Goal: Task Accomplishment & Management: Use online tool/utility

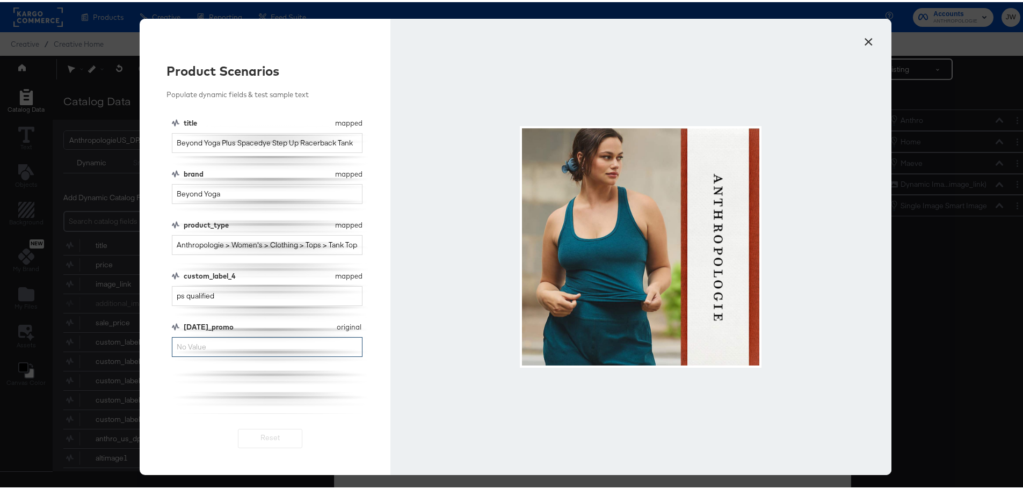
click at [222, 350] on input "[DATE]_promo" at bounding box center [267, 345] width 191 height 20
type input "30% Off"
drag, startPoint x: 233, startPoint y: 296, endPoint x: 139, endPoint y: 297, distance: 94.0
click at [143, 298] on div "Product Scenarios Populate dynamic fields & test sample text title mapped title…" at bounding box center [265, 245] width 251 height 457
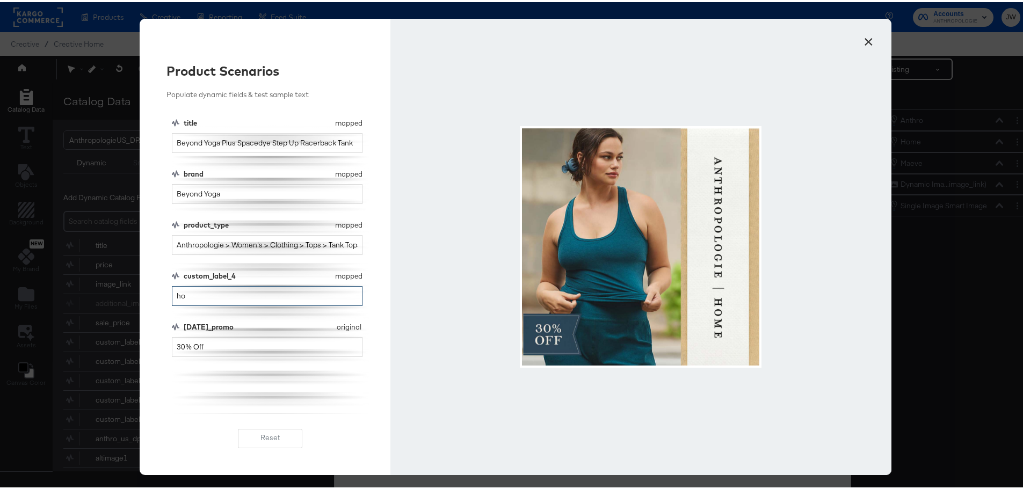
type input "h"
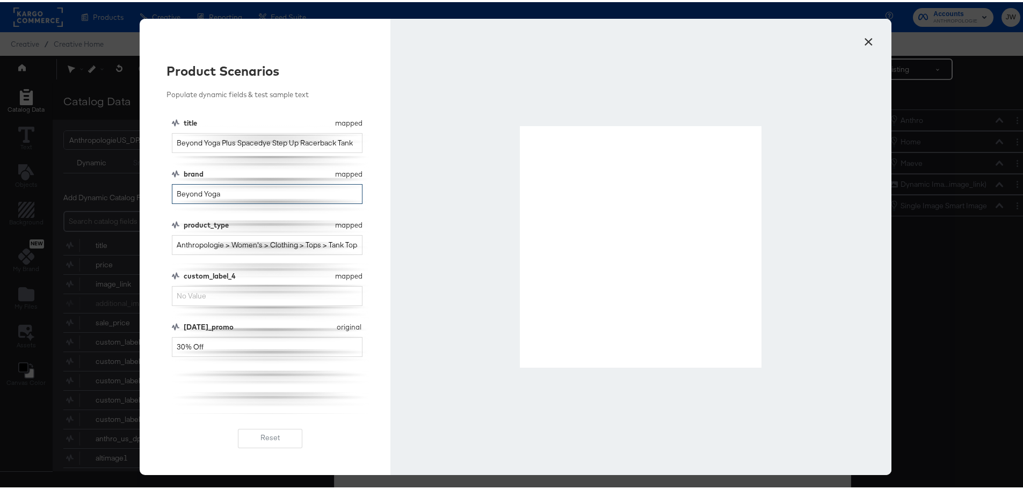
drag, startPoint x: 253, startPoint y: 193, endPoint x: 111, endPoint y: 197, distance: 141.8
click at [111, 197] on div "× Product Scenarios Populate dynamic fields & test sample text title mapped tit…" at bounding box center [515, 244] width 1031 height 489
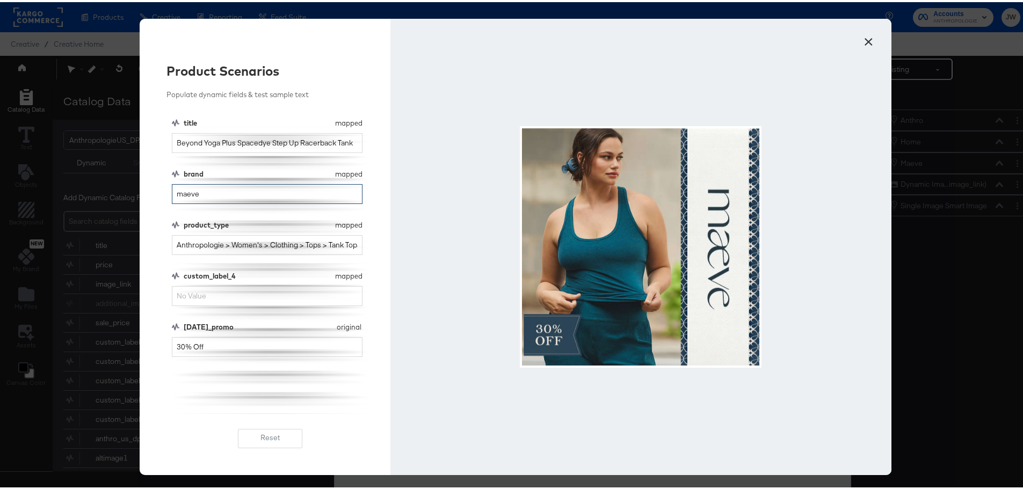
type input "maeve"
click at [861, 44] on button "×" at bounding box center [868, 36] width 19 height 19
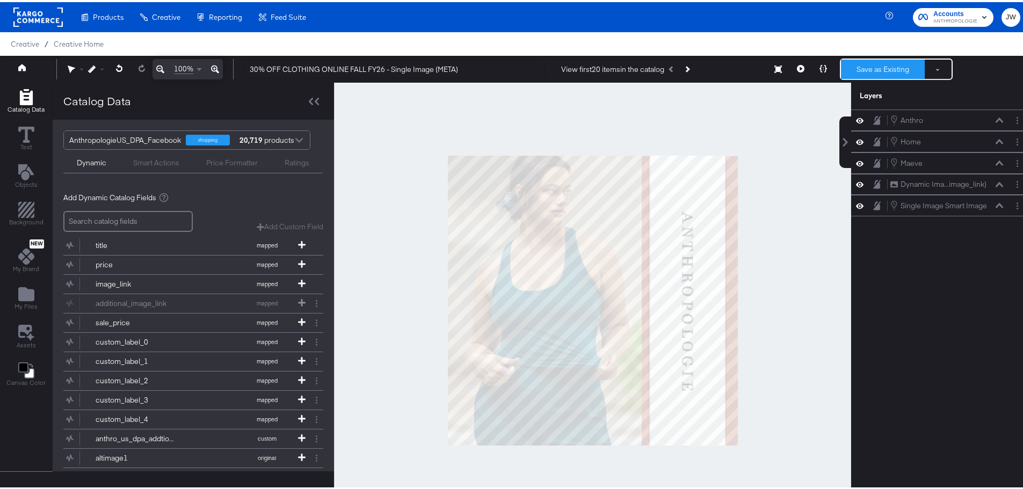
click at [887, 70] on button "Save as Existing" at bounding box center [883, 66] width 84 height 19
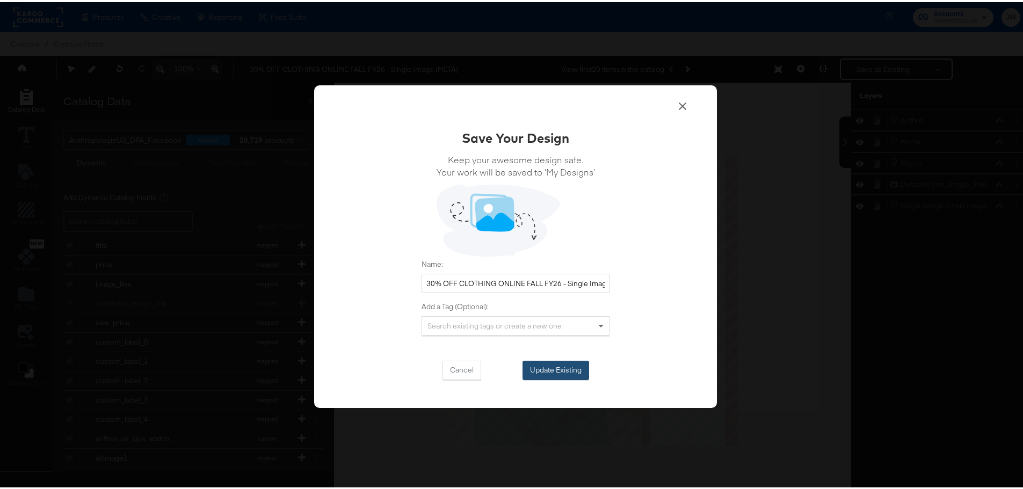
click at [572, 367] on button "Update Existing" at bounding box center [556, 368] width 67 height 19
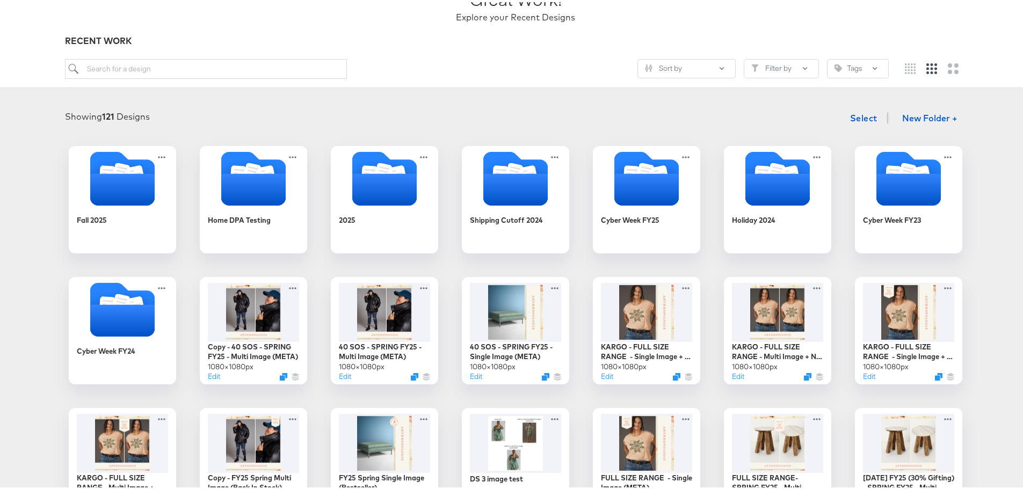
scroll to position [107, 0]
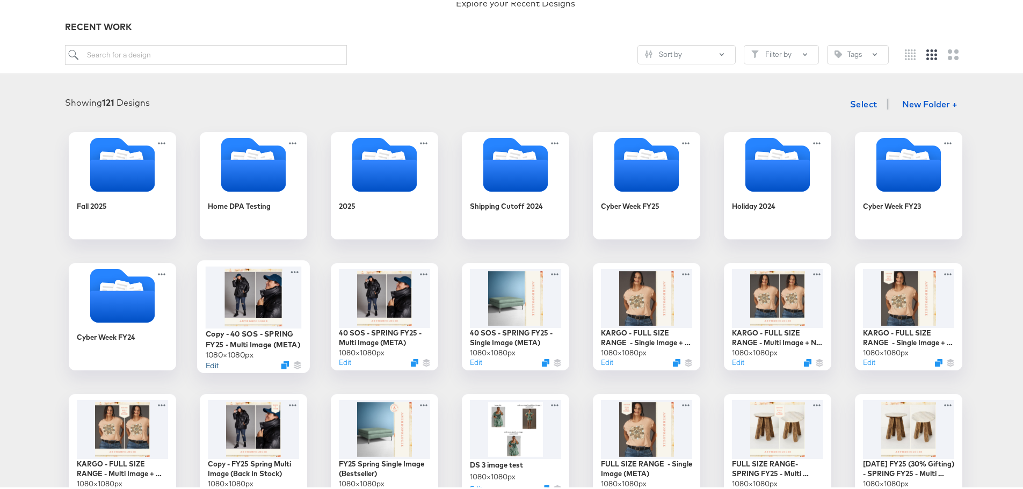
click at [209, 367] on button "Edit" at bounding box center [212, 363] width 13 height 10
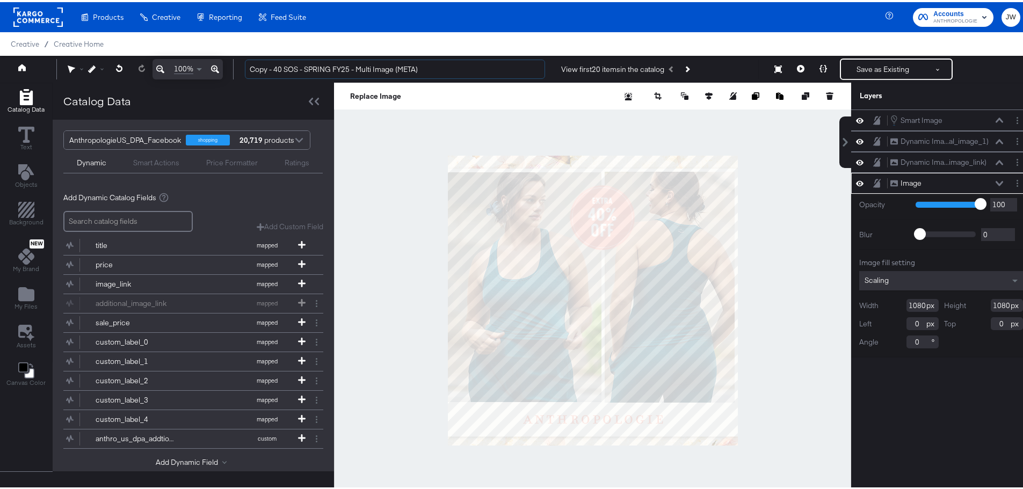
drag, startPoint x: 305, startPoint y: 69, endPoint x: 234, endPoint y: 73, distance: 71.0
click at [234, 73] on div "100% Copy - 40 SOS - SPRING FY25 - Multi Image (META) View first 20 items in th…" at bounding box center [515, 67] width 1031 height 27
type input "30% OFF CLOTHING SPRING FY25 - Multi Image (META)"
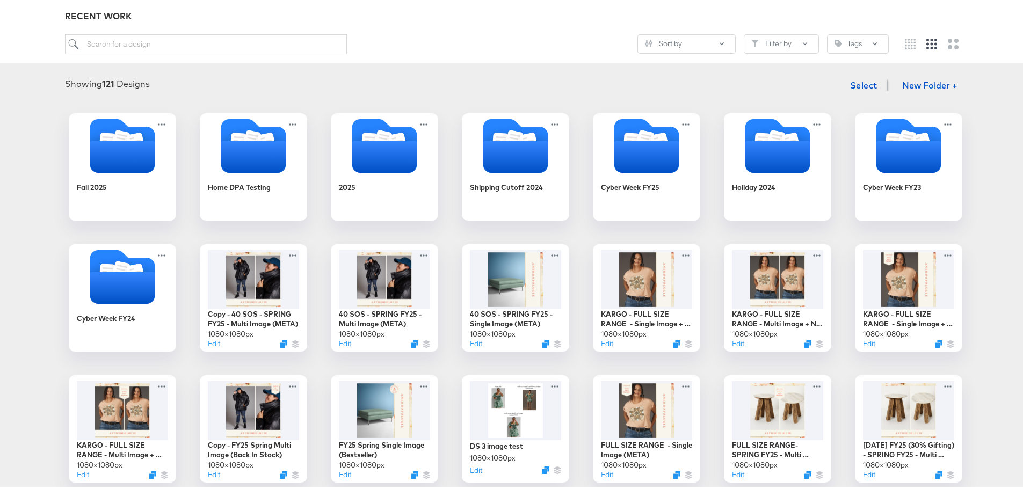
scroll to position [161, 0]
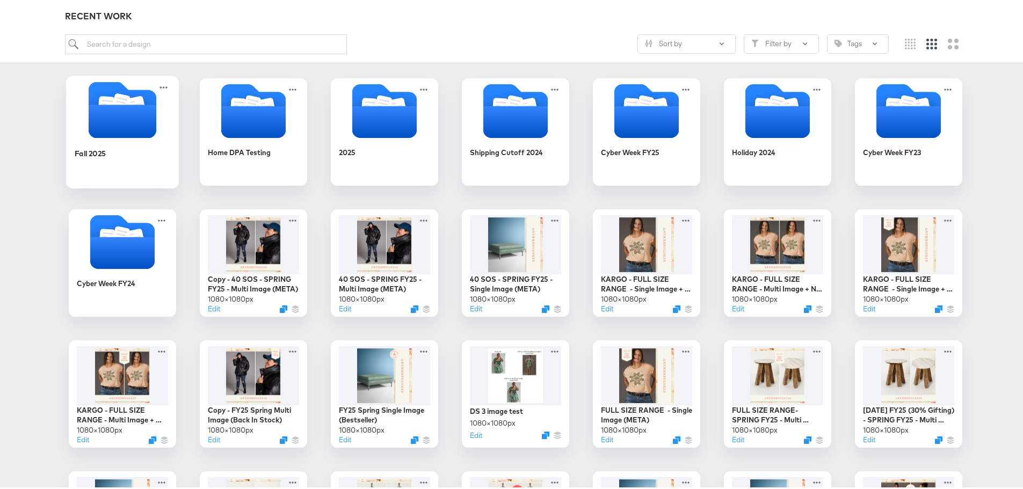
click at [125, 160] on div "Fall 2025" at bounding box center [123, 159] width 96 height 41
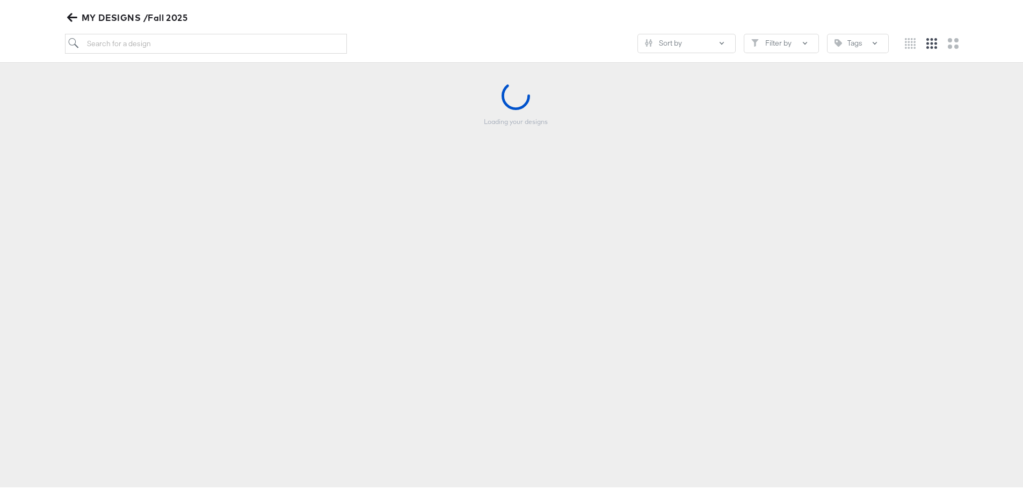
scroll to position [123, 0]
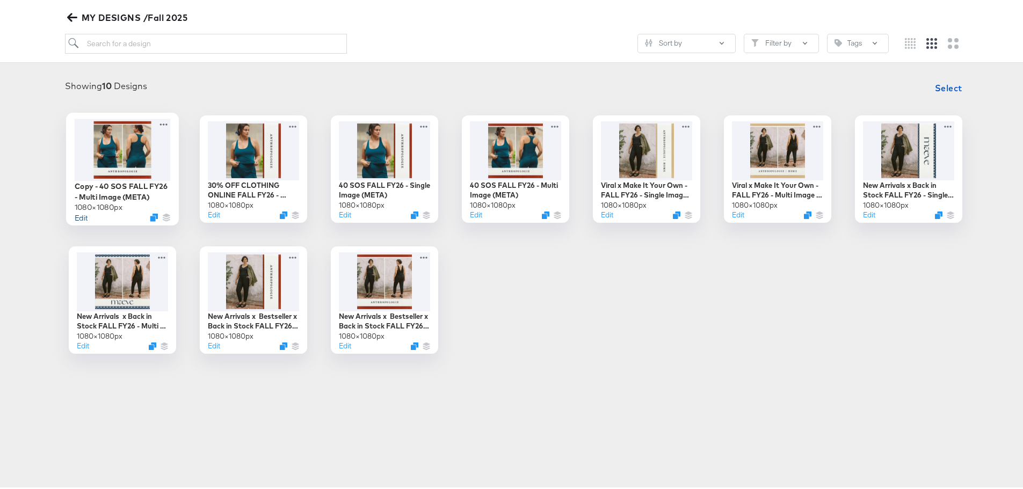
click at [77, 215] on button "Edit" at bounding box center [81, 215] width 13 height 10
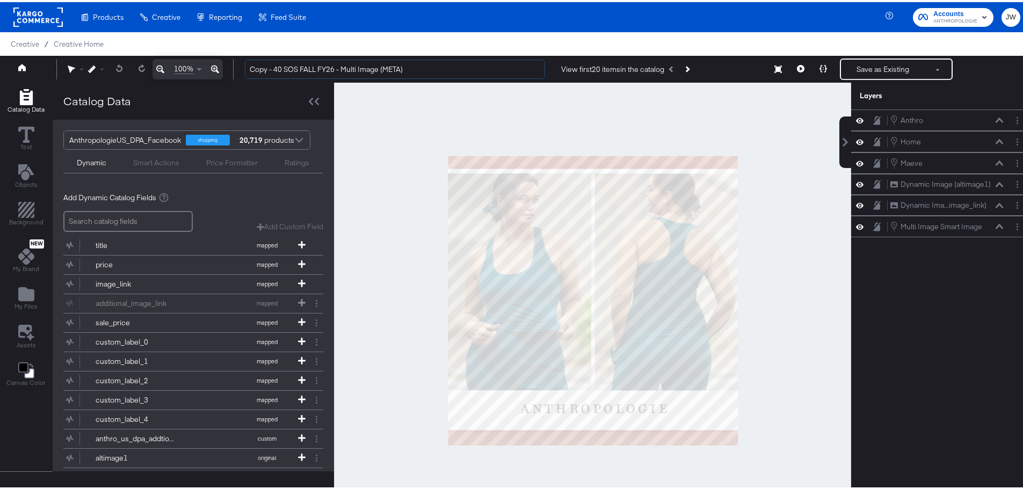
drag, startPoint x: 299, startPoint y: 68, endPoint x: 235, endPoint y: 68, distance: 63.9
click at [235, 68] on div "100% Copy - 40 SOS FALL FY26 - Multi Image (META) View first 20 items in the ca…" at bounding box center [515, 67] width 1031 height 27
type input "30% OFF CLOTHING FALL FY26 - Multi Image (META)"
click at [1012, 161] on button "Layer Options" at bounding box center [1017, 161] width 11 height 11
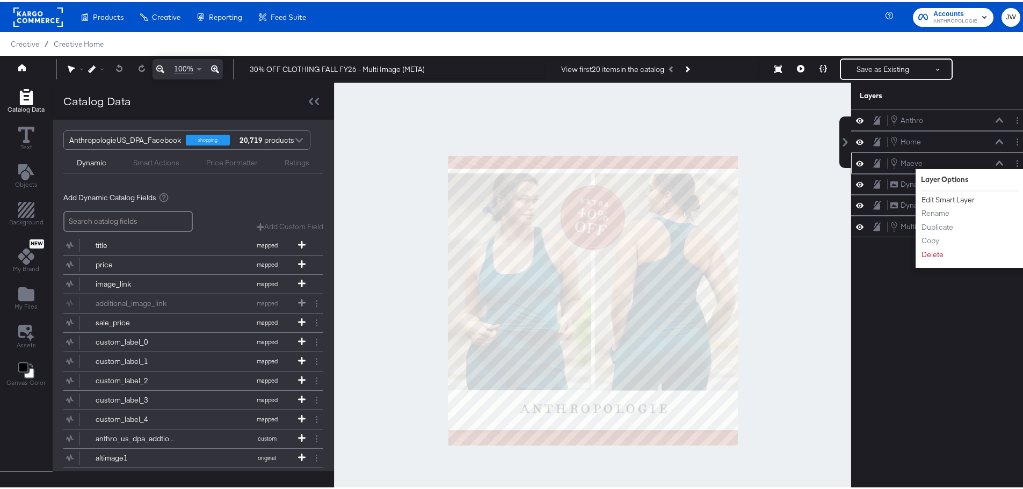
click at [953, 196] on button "Edit Smart Layer" at bounding box center [948, 197] width 54 height 11
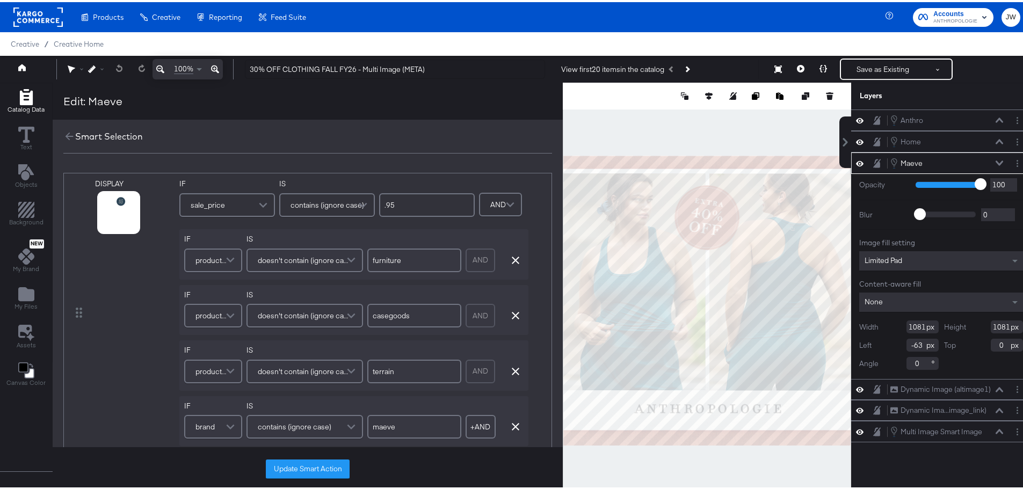
click at [251, 206] on div "sale_price" at bounding box center [226, 202] width 93 height 21
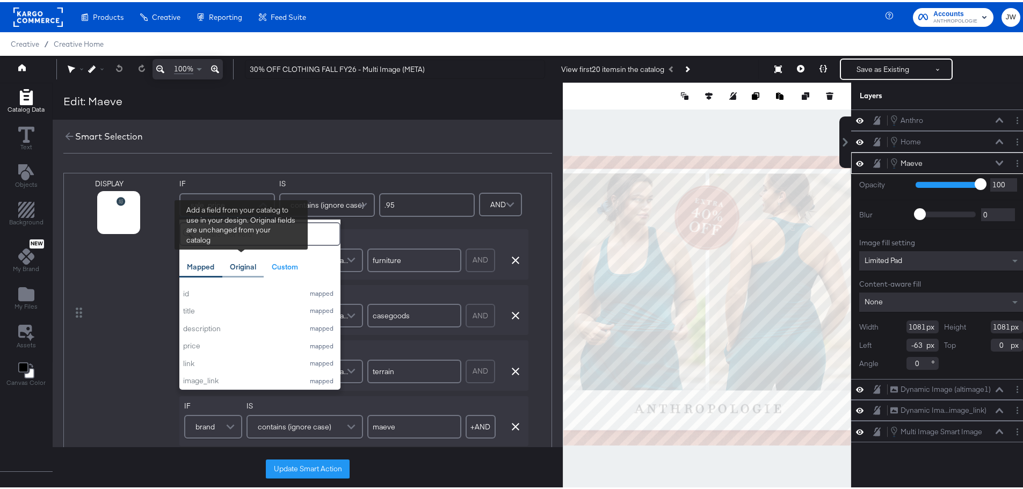
click at [247, 263] on div "Original" at bounding box center [243, 265] width 26 height 10
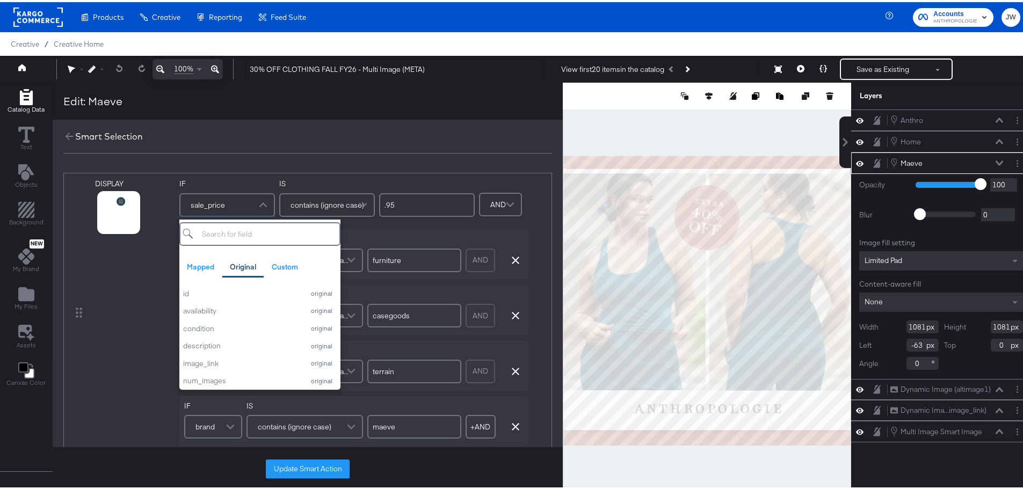
click at [295, 240] on input "search" at bounding box center [259, 232] width 161 height 24
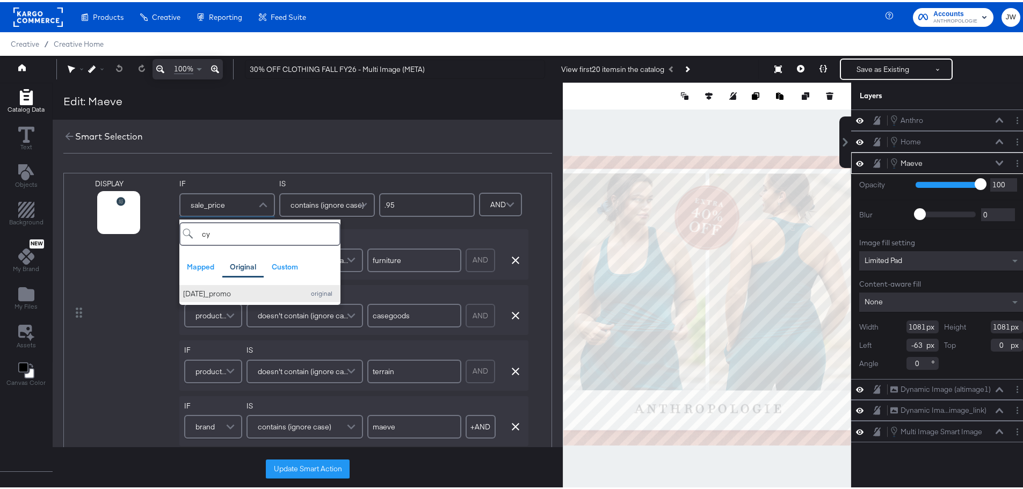
type input "cy"
click at [228, 292] on div "[DATE]_promo" at bounding box center [241, 292] width 116 height 10
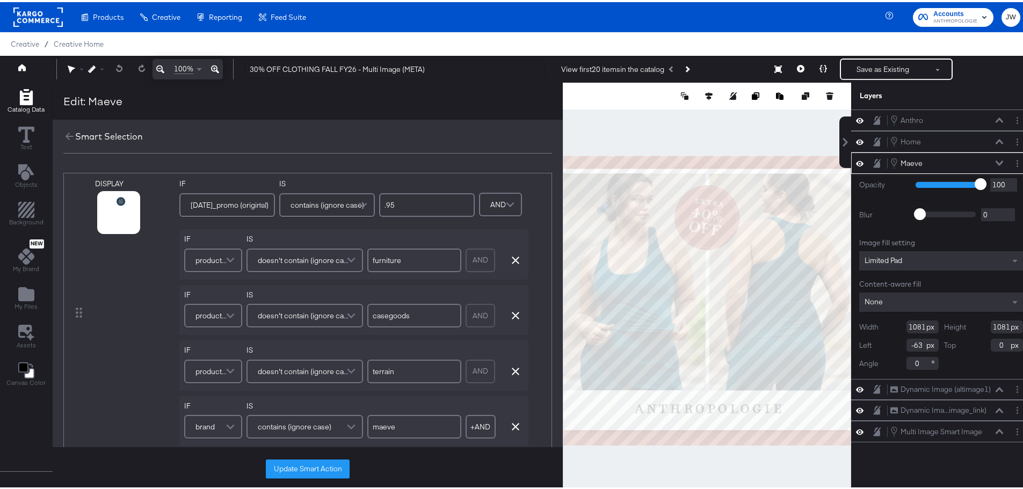
drag, startPoint x: 431, startPoint y: 200, endPoint x: 316, endPoint y: 209, distance: 114.7
click at [316, 209] on div "IF [DATE]_promo (original) IS contains (ignore case) .95" at bounding box center [326, 199] width 295 height 45
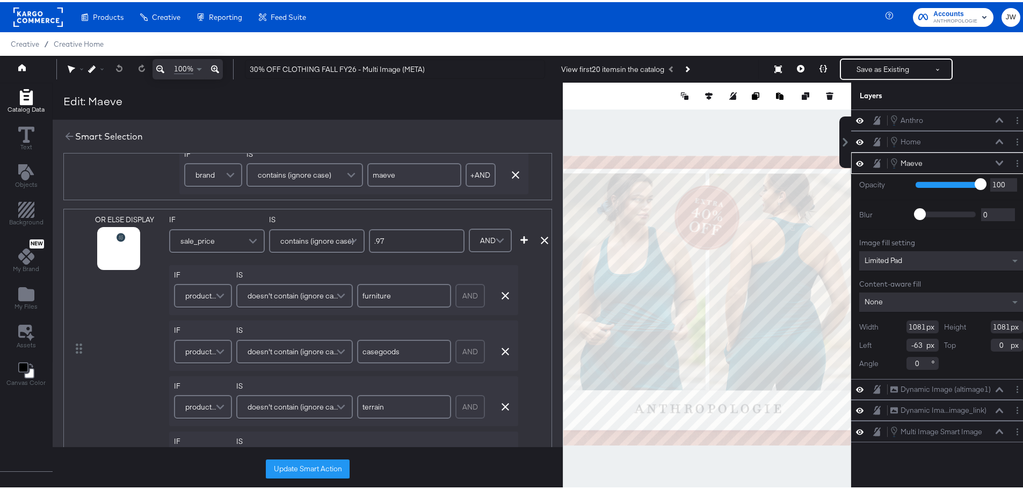
scroll to position [269, 0]
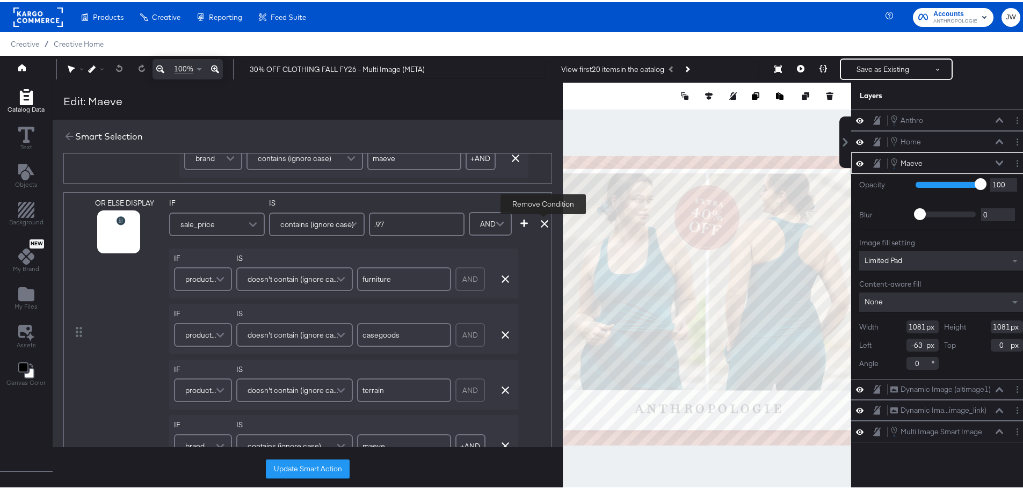
type input "30% Off"
click at [543, 220] on icon at bounding box center [545, 222] width 8 height 8
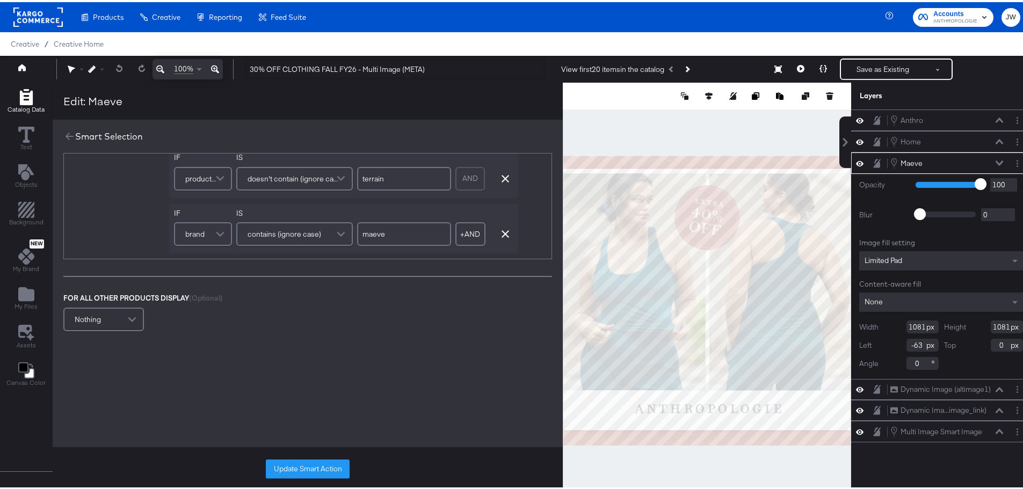
scroll to position [0, 0]
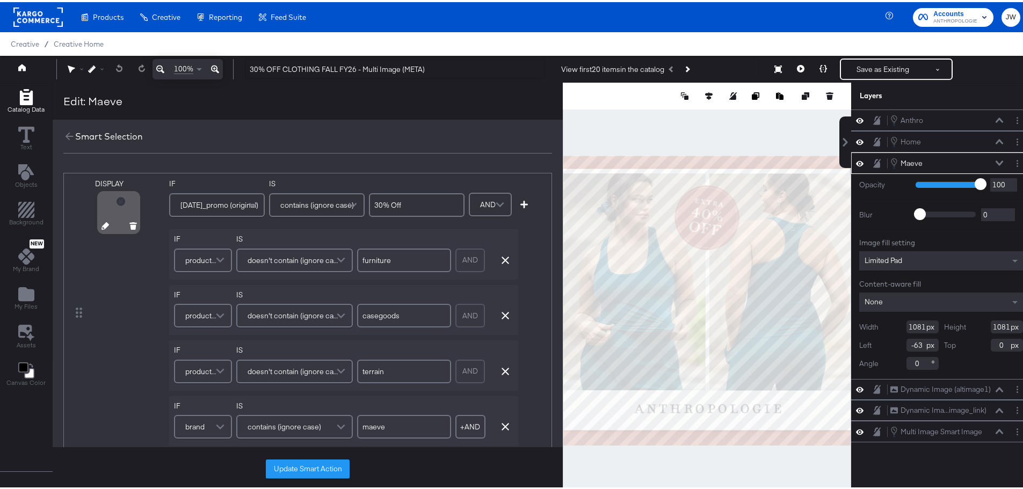
click at [103, 226] on icon at bounding box center [106, 224] width 8 height 8
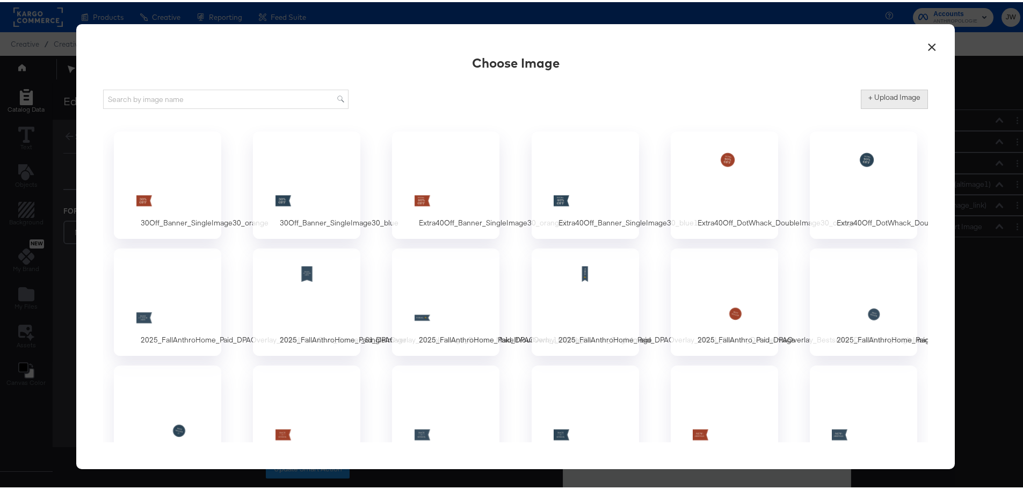
click at [899, 95] on label "+ Upload Image" at bounding box center [895, 95] width 52 height 10
click at [899, 107] on input "+ Upload Image" at bounding box center [983, 107] width 245 height 0
type input "C:\fakepath\30Off_DotWhack_DoubleImage30_blue.png"
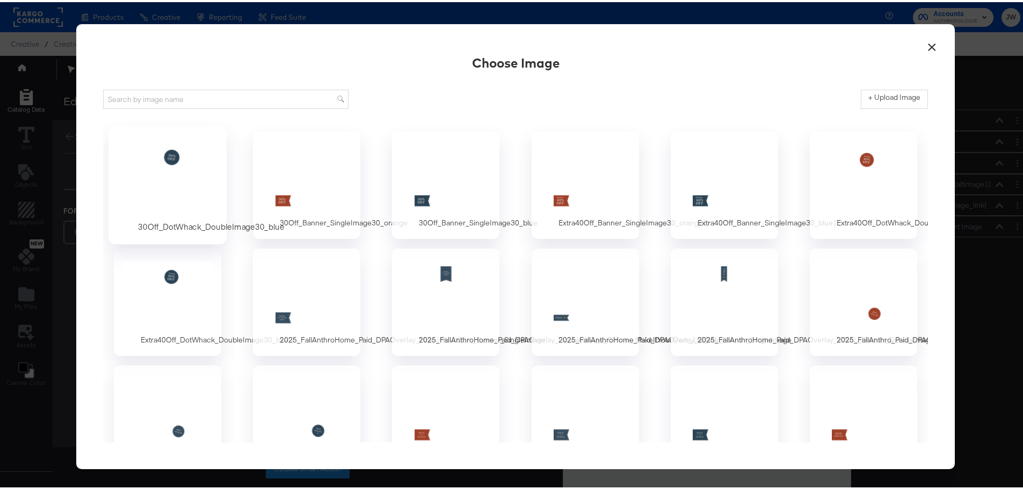
click at [167, 166] on div at bounding box center [168, 176] width 100 height 74
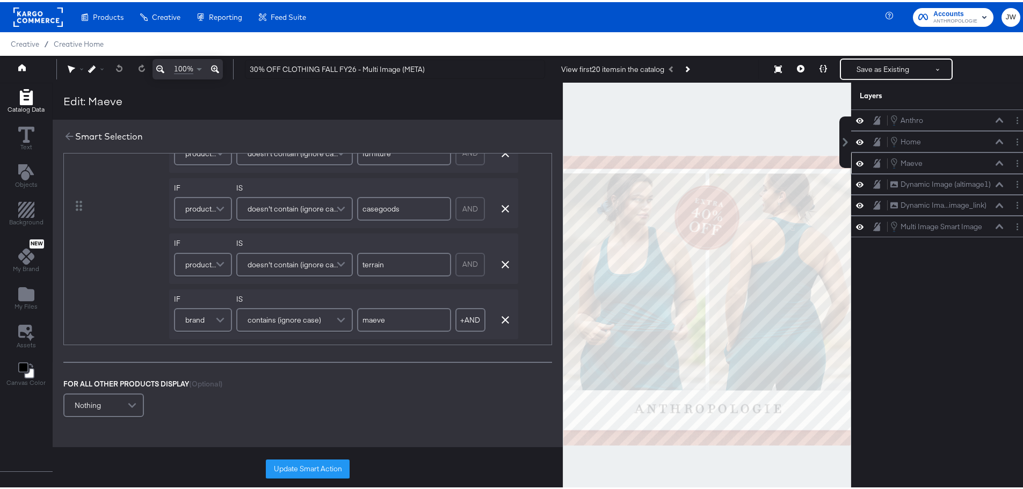
scroll to position [107, 0]
click at [321, 467] on button "Update Smart Action" at bounding box center [308, 467] width 84 height 19
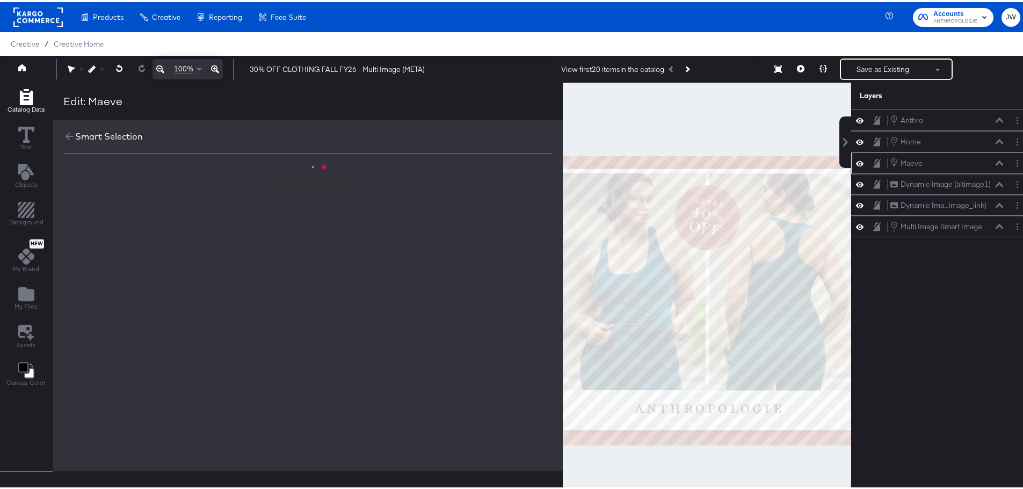
scroll to position [0, 0]
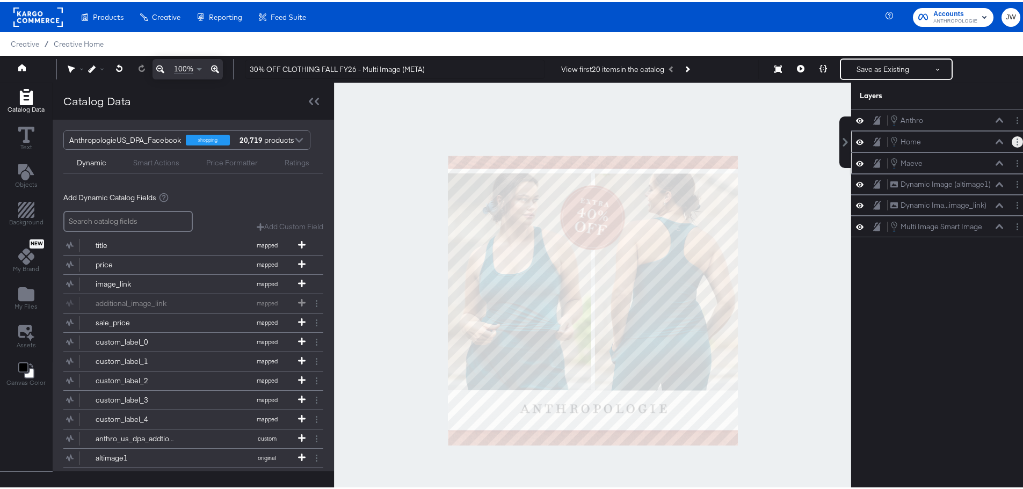
click at [1012, 144] on button "Layer Options" at bounding box center [1017, 139] width 11 height 11
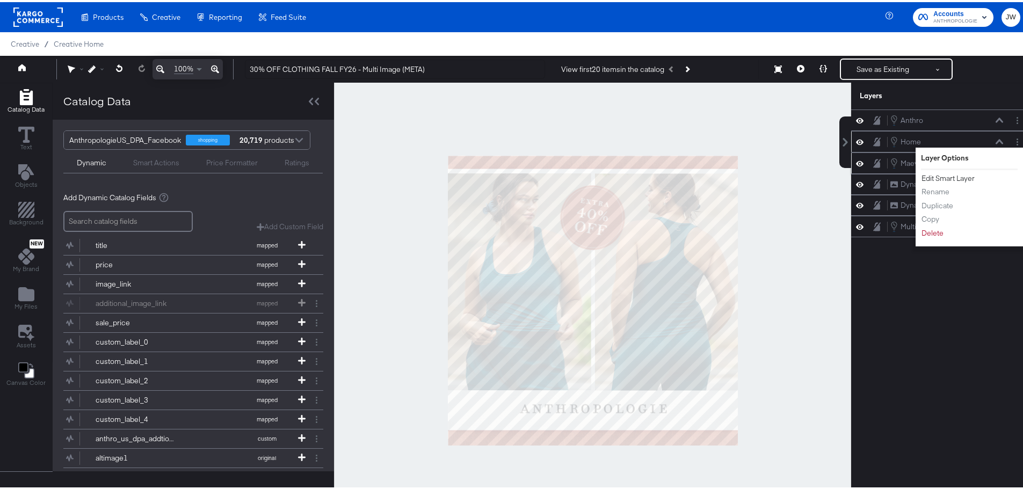
click at [937, 174] on button "Edit Smart Layer" at bounding box center [948, 176] width 54 height 11
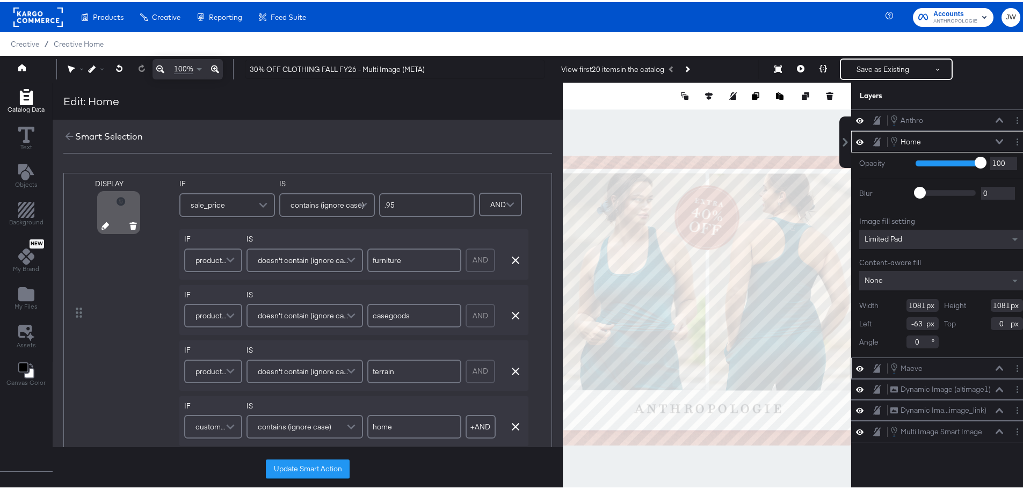
click at [104, 225] on icon at bounding box center [106, 224] width 8 height 8
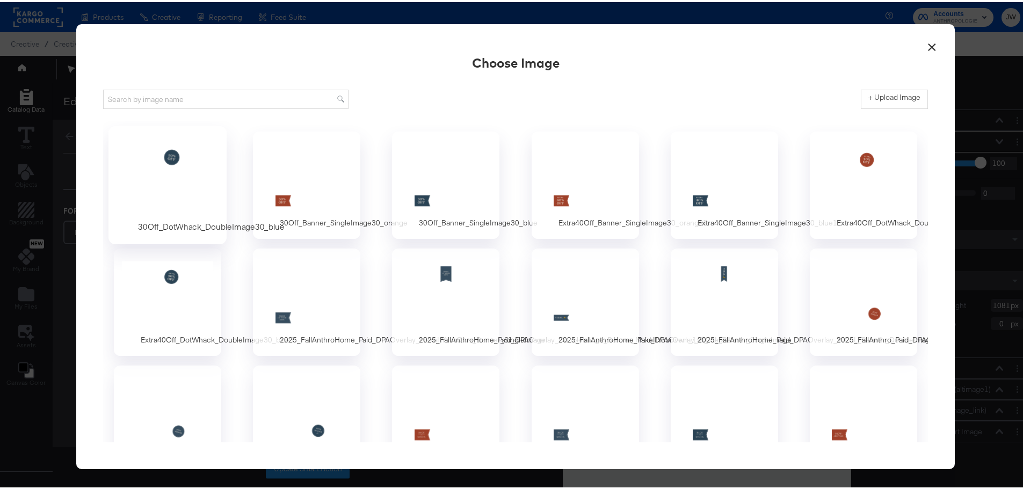
click at [197, 167] on div at bounding box center [168, 176] width 100 height 74
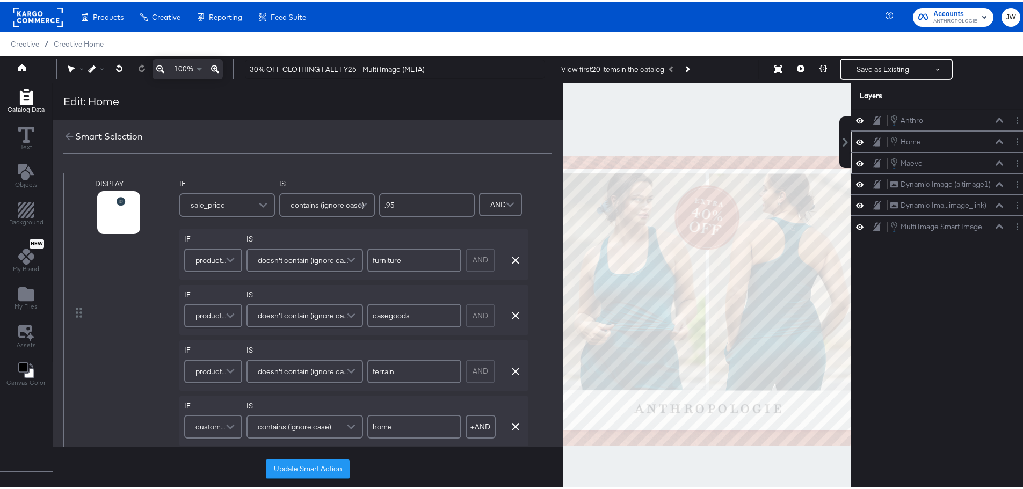
click at [236, 204] on div "sale_price" at bounding box center [226, 202] width 93 height 21
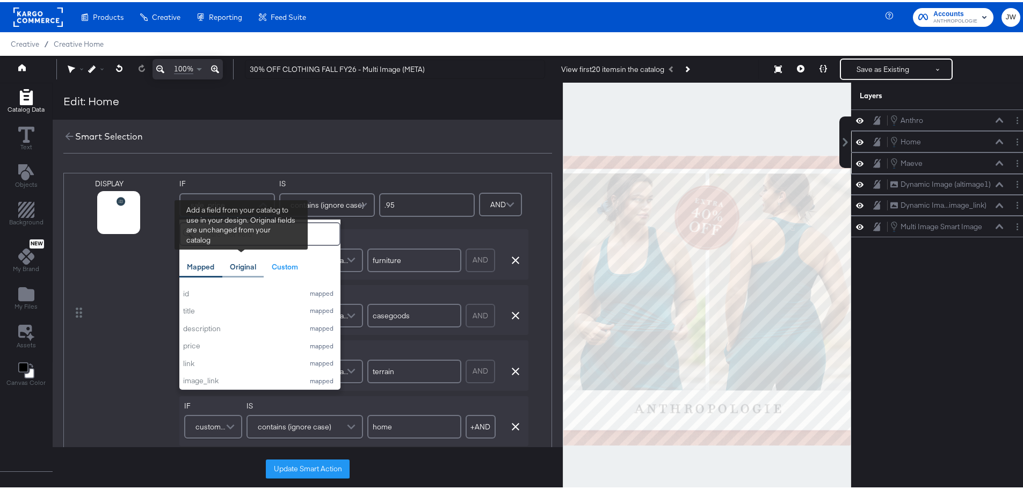
click at [250, 262] on div "Original" at bounding box center [243, 265] width 26 height 10
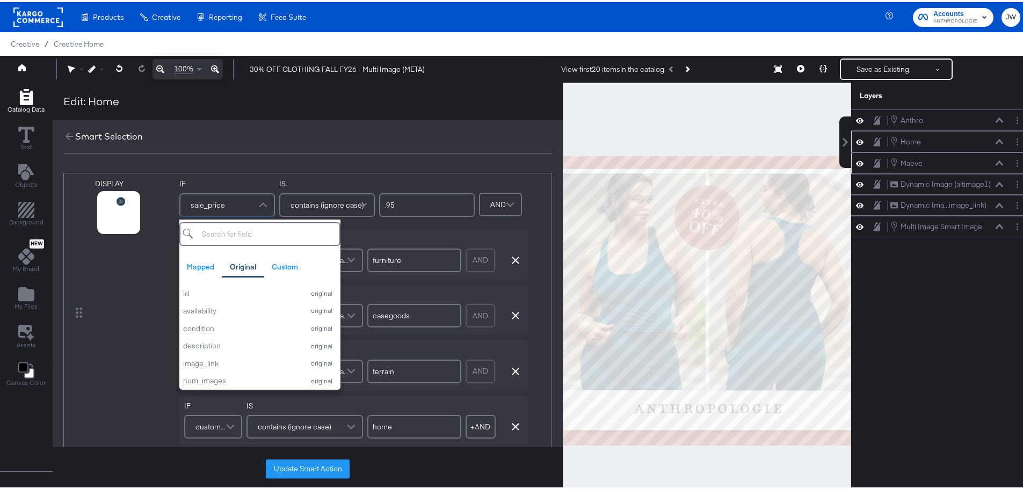
click at [292, 227] on input "search" at bounding box center [259, 232] width 161 height 24
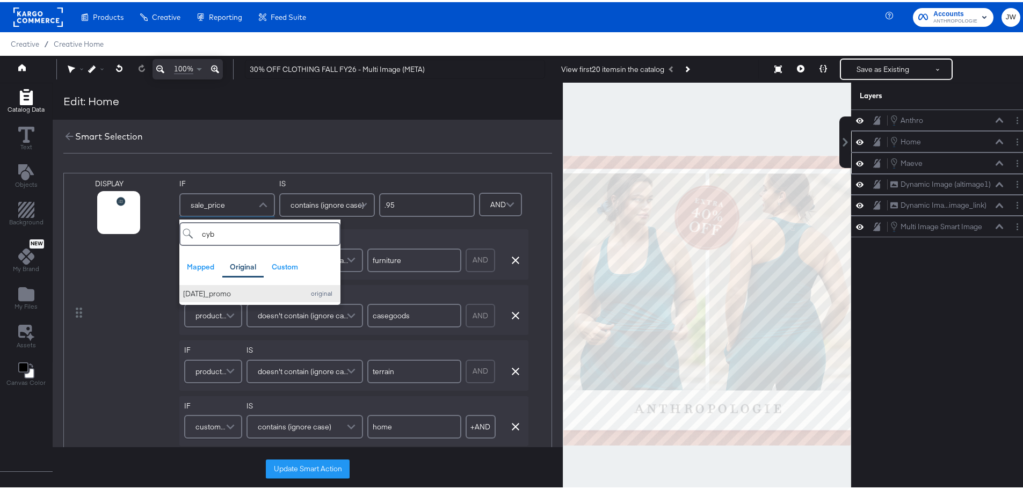
type input "cyb"
click at [250, 293] on div "[DATE]_promo" at bounding box center [241, 292] width 116 height 10
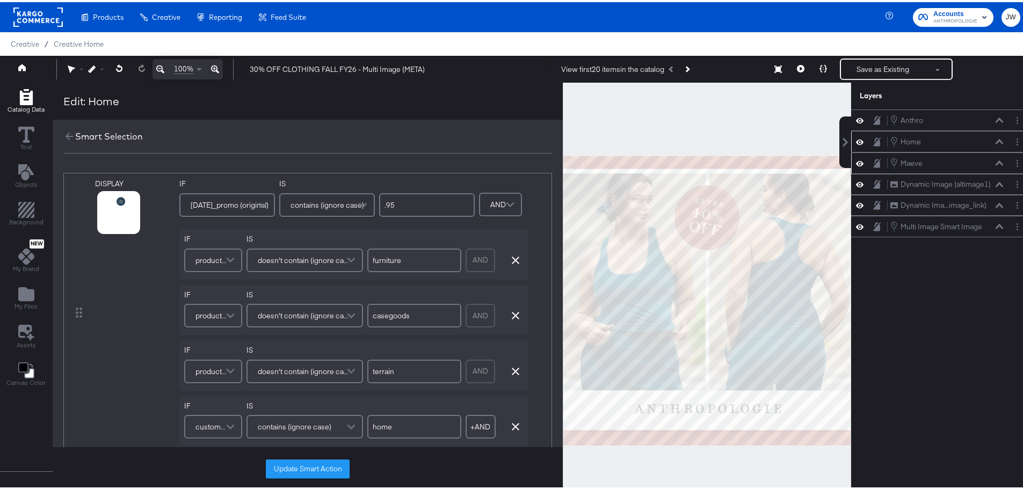
drag, startPoint x: 429, startPoint y: 203, endPoint x: 334, endPoint y: 202, distance: 95.6
click at [334, 202] on div "IF [DATE]_promo (original) IS contains (ignore case) .95" at bounding box center [326, 199] width 295 height 45
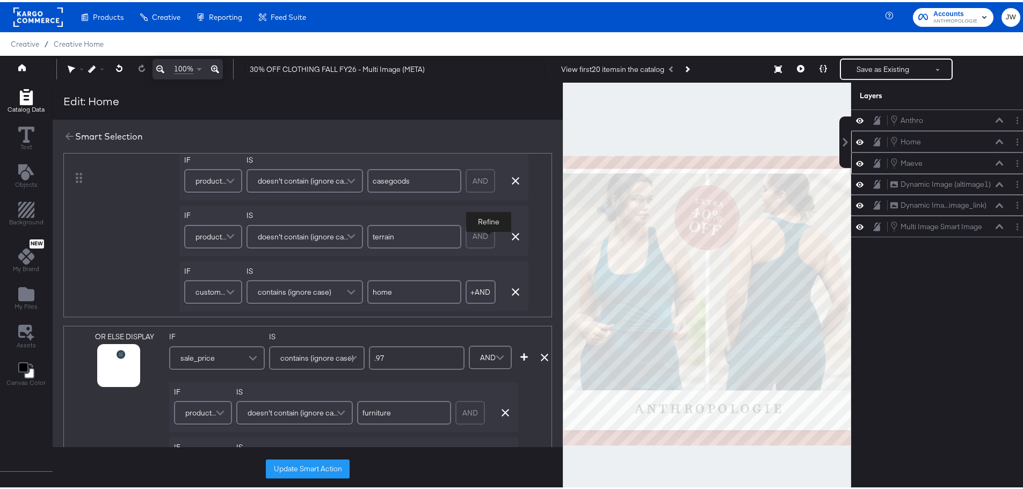
scroll to position [269, 0]
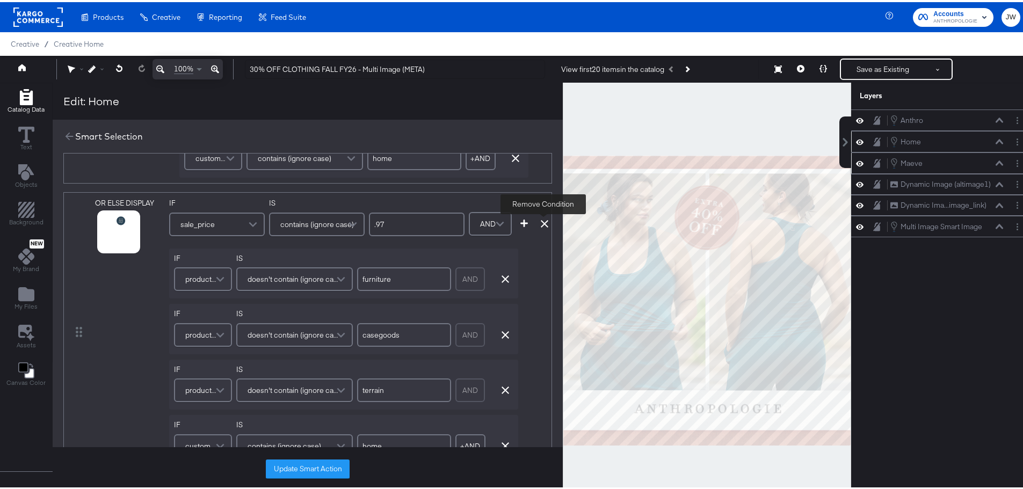
type input "30% Off"
click at [541, 221] on icon at bounding box center [545, 222] width 8 height 8
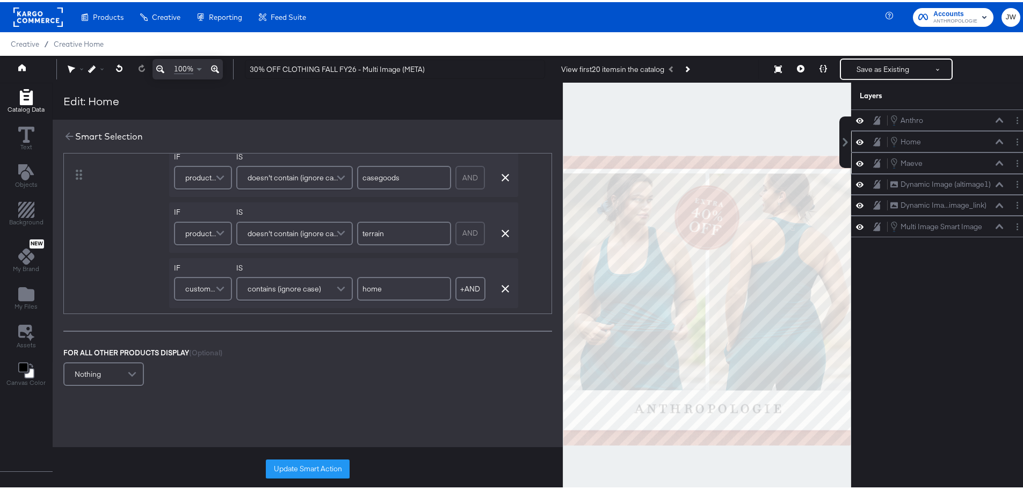
scroll to position [0, 0]
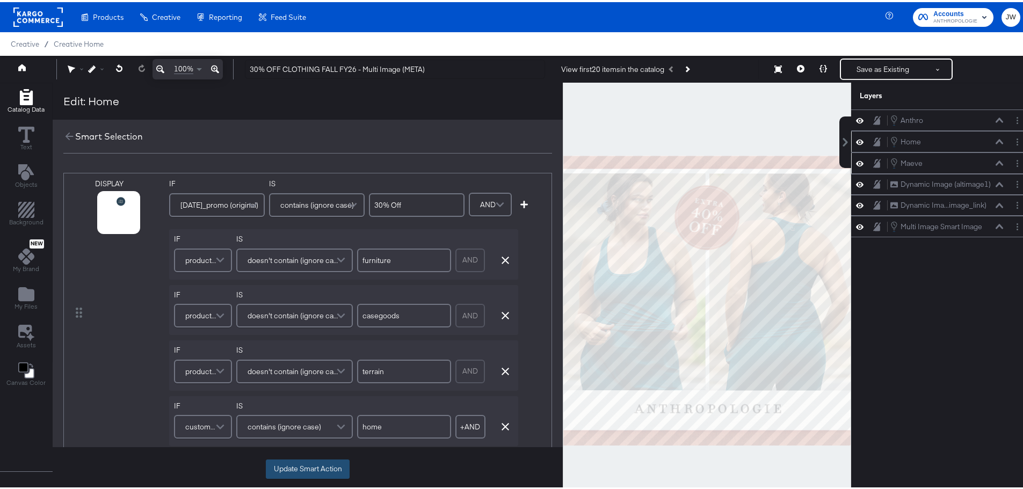
click at [305, 470] on button "Update Smart Action" at bounding box center [308, 467] width 84 height 19
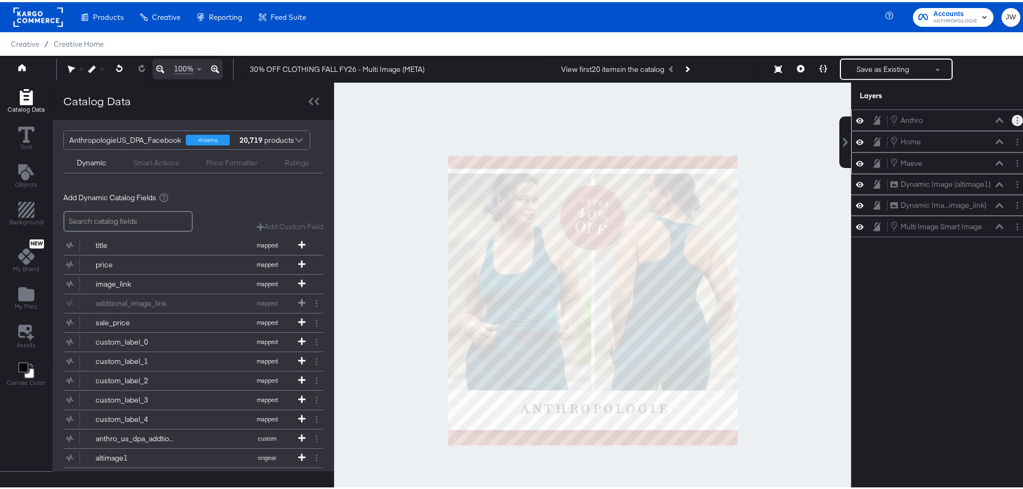
click at [1012, 121] on button "Layer Options" at bounding box center [1017, 118] width 11 height 11
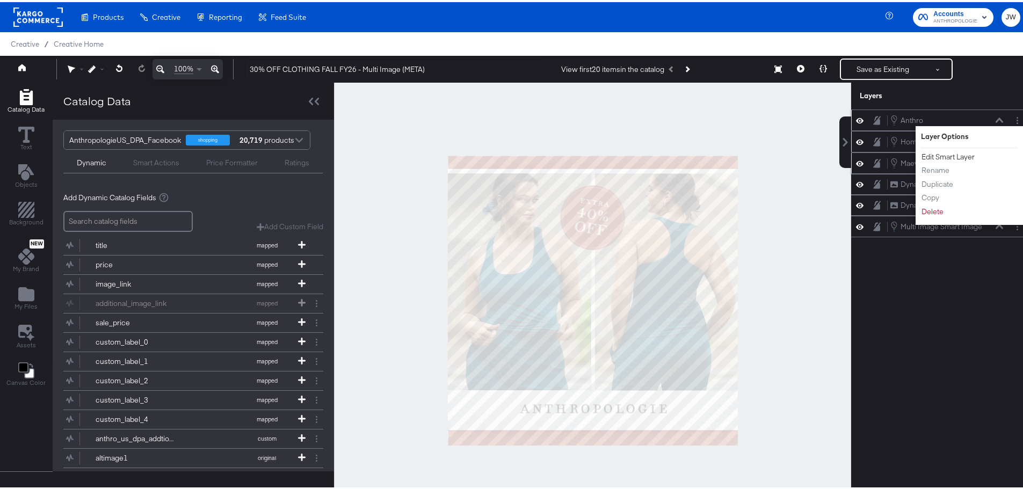
click at [952, 156] on button "Edit Smart Layer" at bounding box center [948, 154] width 54 height 11
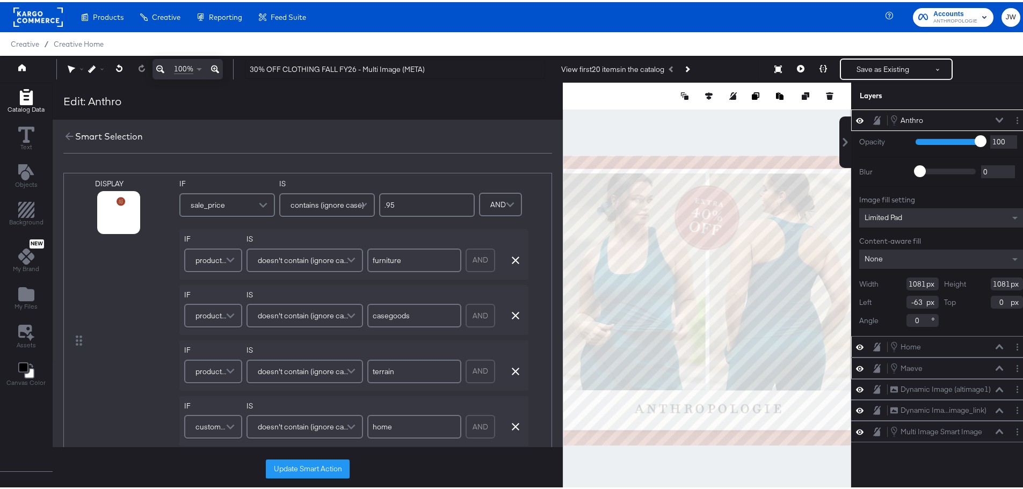
click at [221, 204] on span "sale_price" at bounding box center [208, 203] width 34 height 18
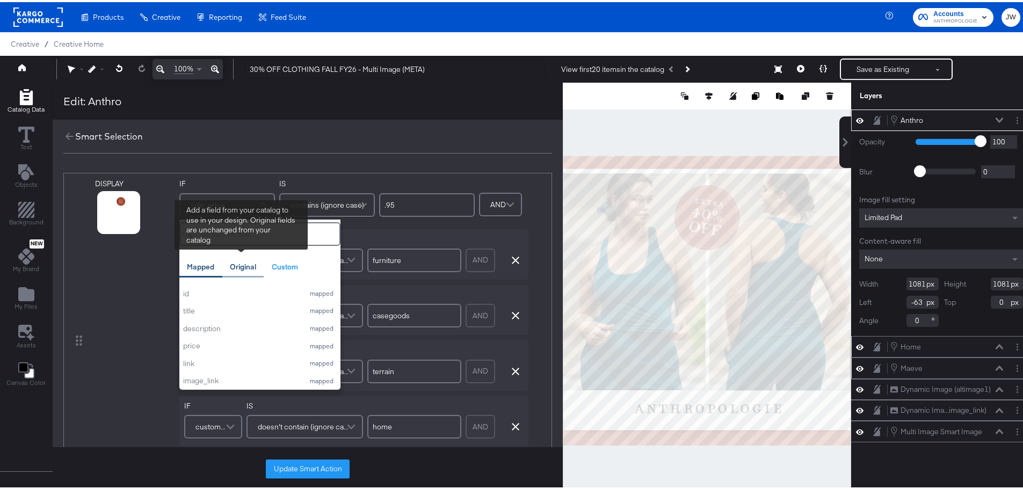
click at [240, 262] on div "Original" at bounding box center [243, 265] width 26 height 10
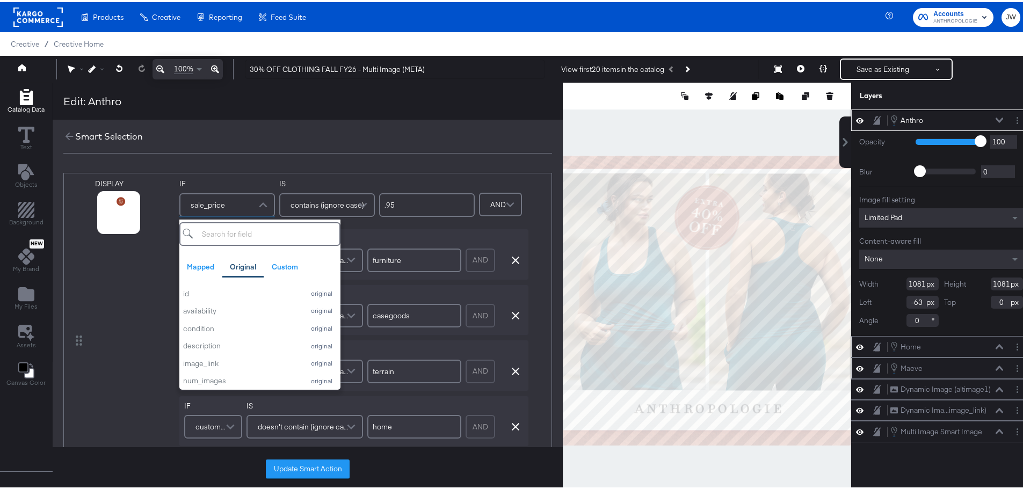
click at [262, 233] on input "search" at bounding box center [259, 232] width 161 height 24
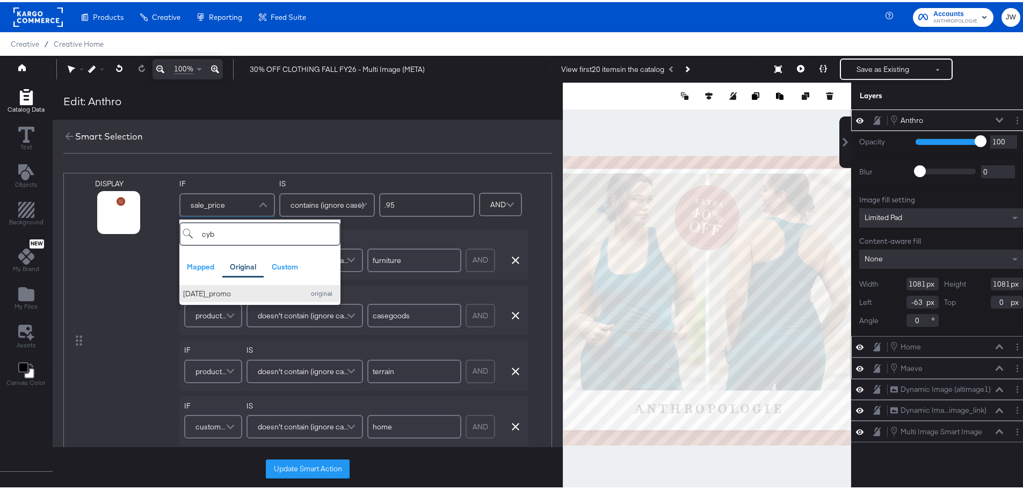
type input "cyb"
click at [236, 296] on div "[DATE]_promo" at bounding box center [241, 292] width 116 height 10
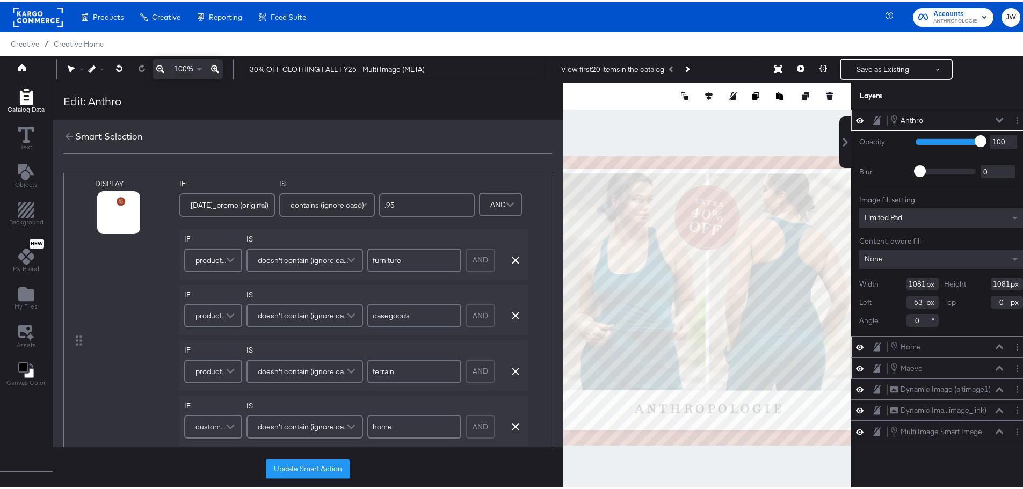
drag, startPoint x: 412, startPoint y: 204, endPoint x: 293, endPoint y: 222, distance: 120.6
click at [293, 222] on div "IF [DATE]_promo (original) IS contains (ignore case) .95 IF product_type IS doe…" at bounding box center [326, 338] width 295 height 323
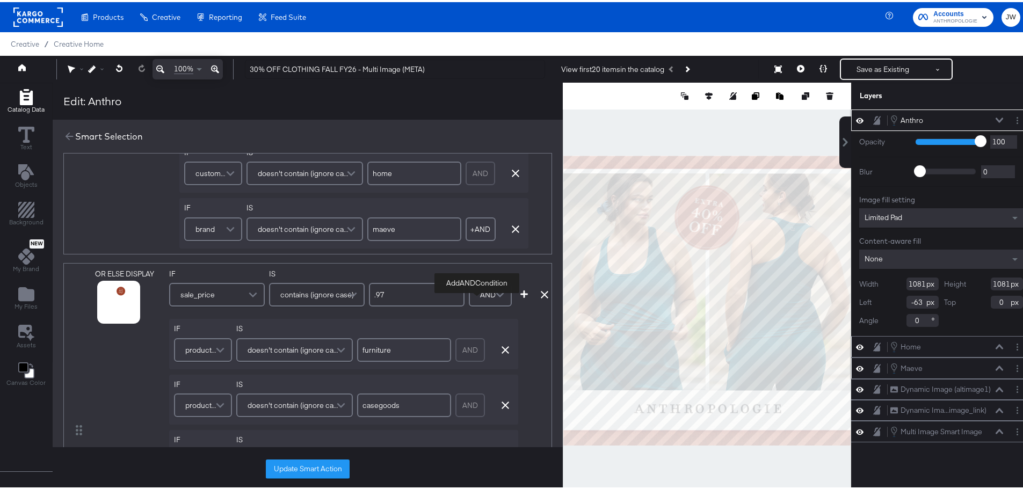
scroll to position [269, 0]
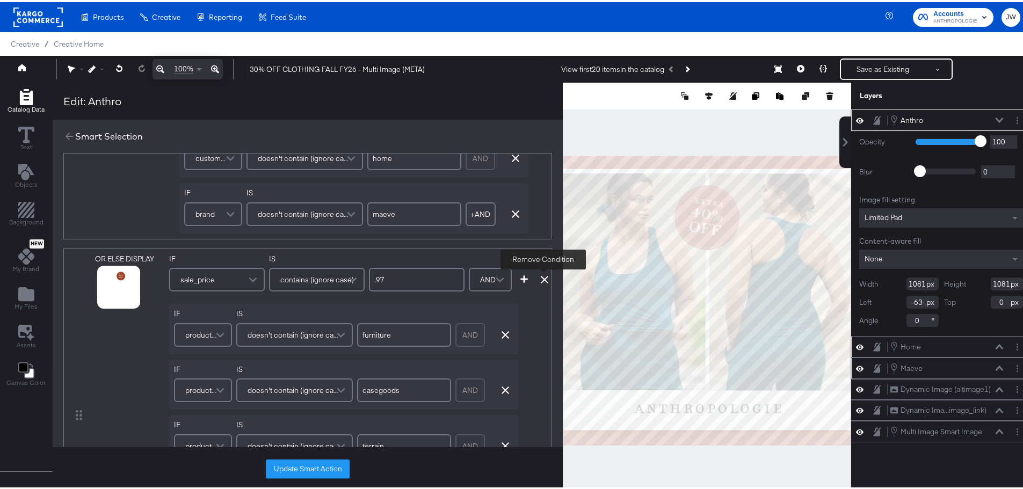
type input "30% Off"
click at [541, 278] on icon at bounding box center [545, 278] width 8 height 8
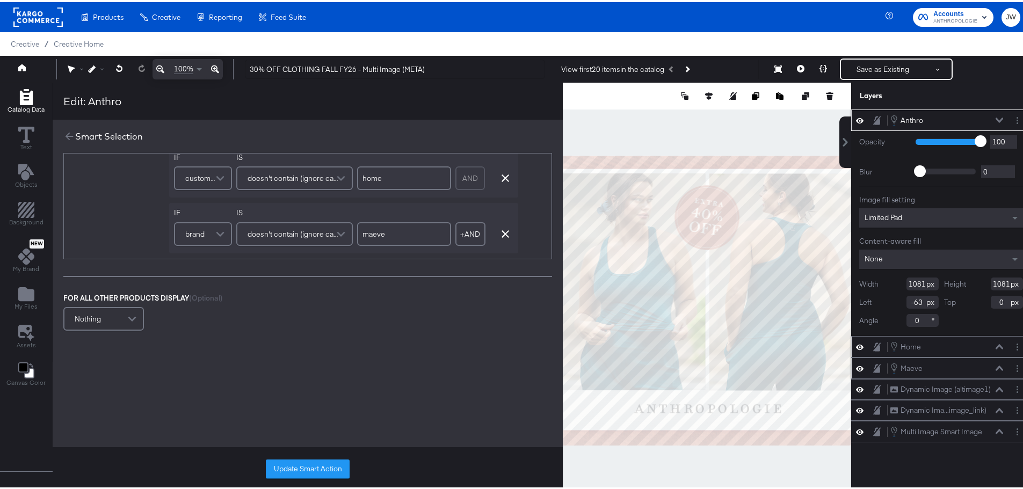
scroll to position [0, 0]
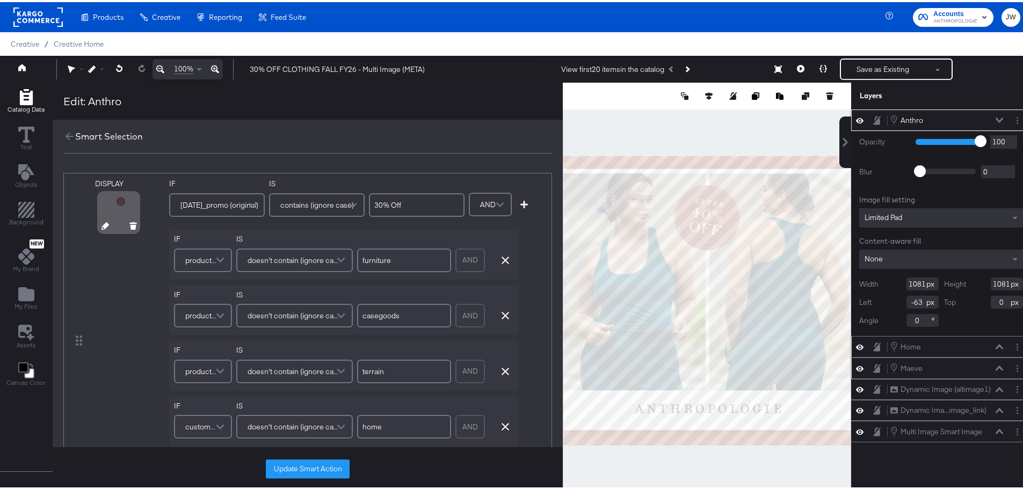
click at [104, 225] on icon at bounding box center [106, 224] width 8 height 8
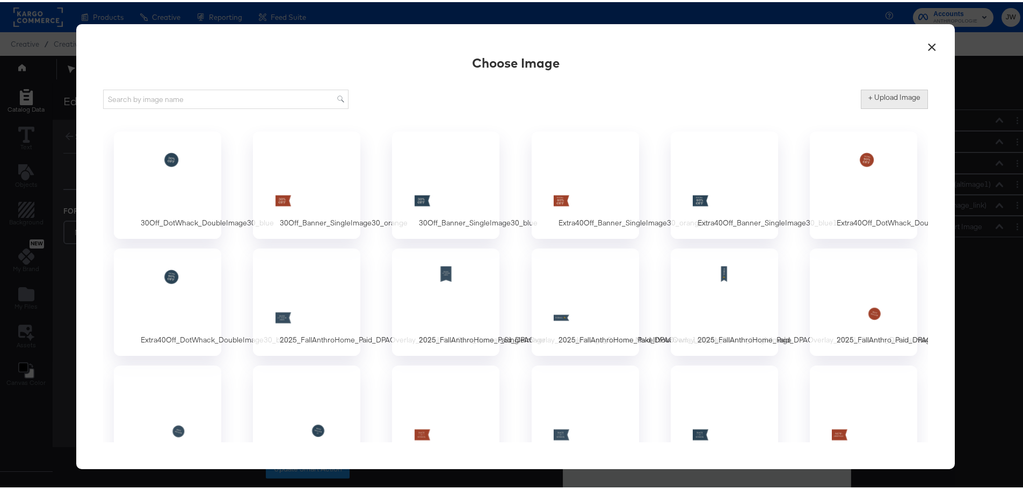
click at [893, 97] on label "+ Upload Image" at bounding box center [895, 95] width 52 height 10
click at [893, 107] on input "+ Upload Image" at bounding box center [983, 107] width 245 height 0
type input "C:\fakepath\30Off_DotWhack_DoubleImage30_orange.png"
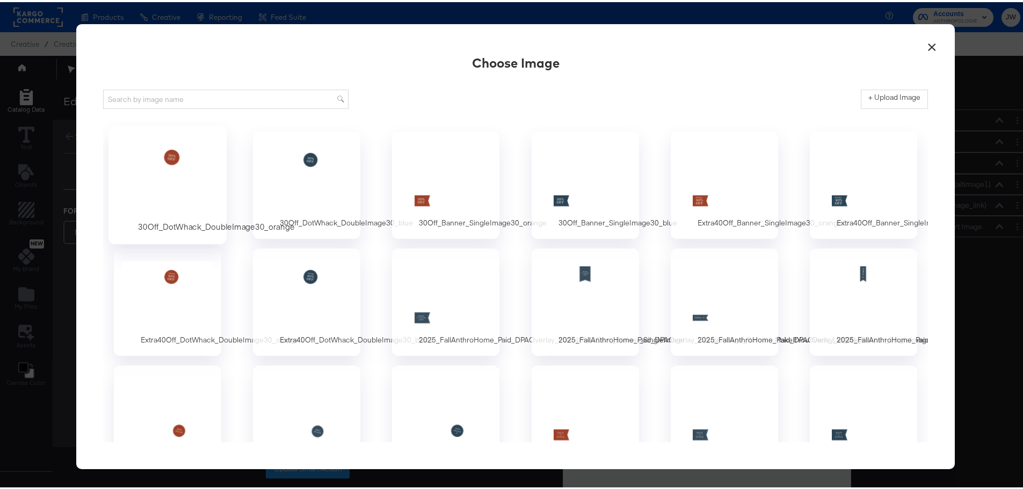
click at [164, 161] on div at bounding box center [168, 176] width 100 height 74
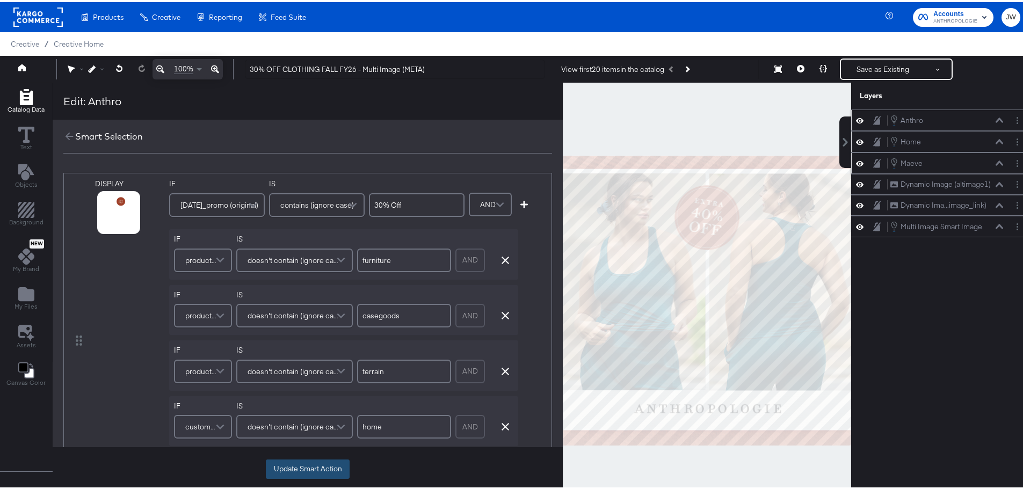
click at [319, 472] on button "Update Smart Action" at bounding box center [308, 467] width 84 height 19
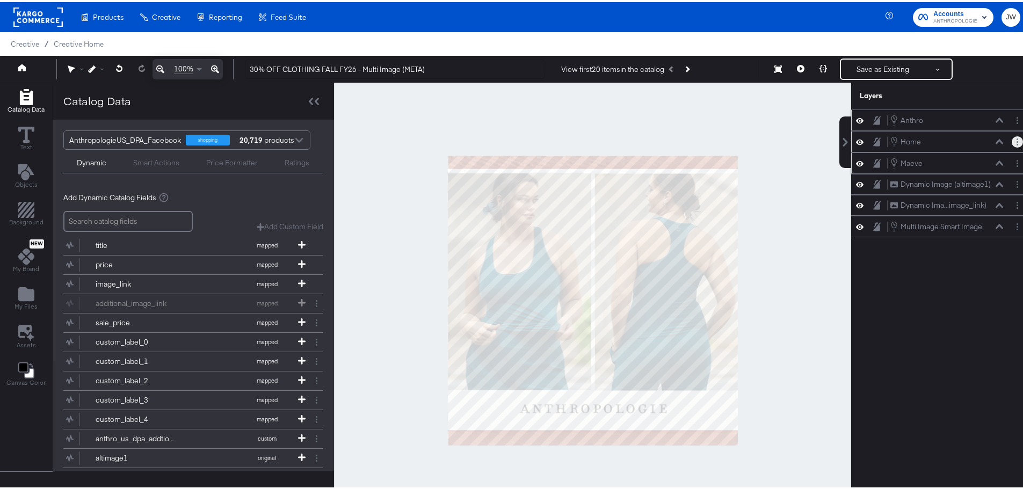
click at [1012, 142] on button "Layer Options" at bounding box center [1017, 139] width 11 height 11
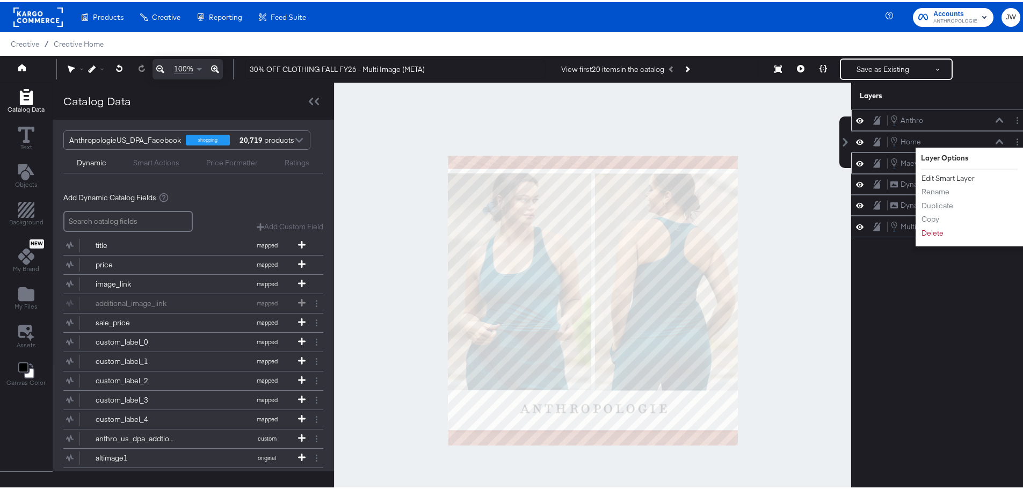
click at [951, 182] on button "Edit Smart Layer" at bounding box center [948, 176] width 54 height 11
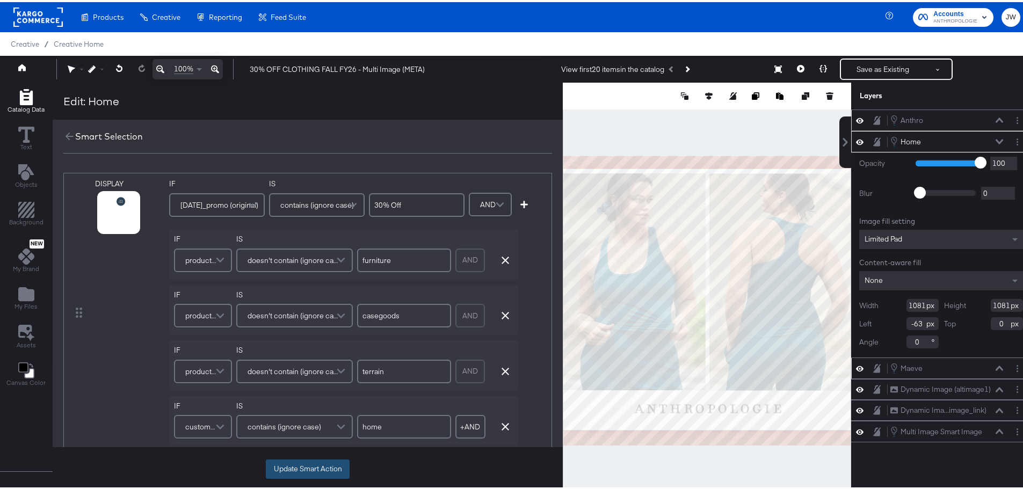
click at [316, 463] on button "Update Smart Action" at bounding box center [308, 467] width 84 height 19
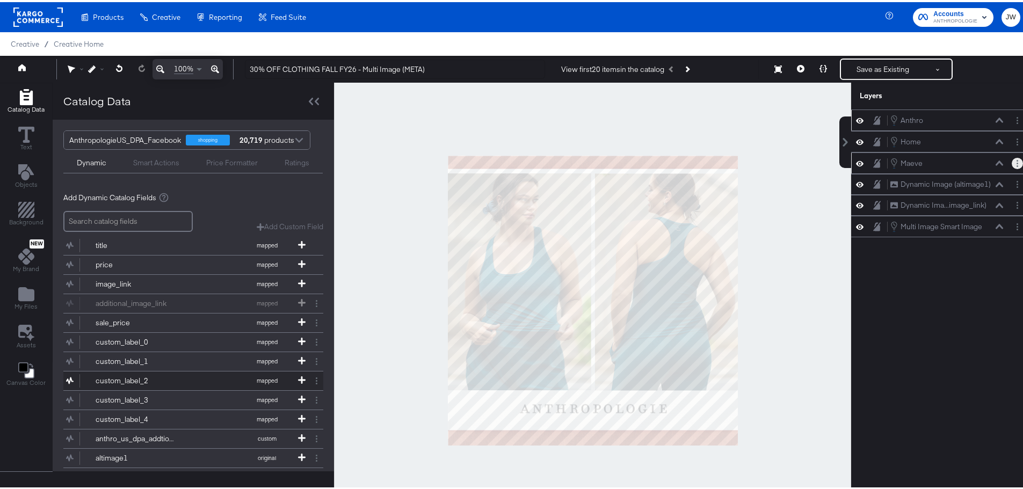
click at [1012, 164] on button "Layer Options" at bounding box center [1017, 161] width 11 height 11
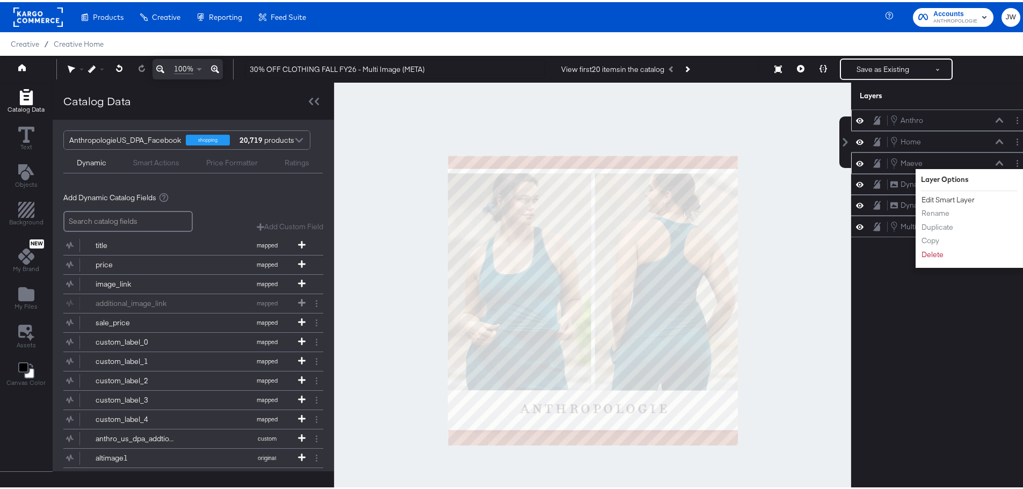
click at [957, 200] on button "Edit Smart Layer" at bounding box center [948, 197] width 54 height 11
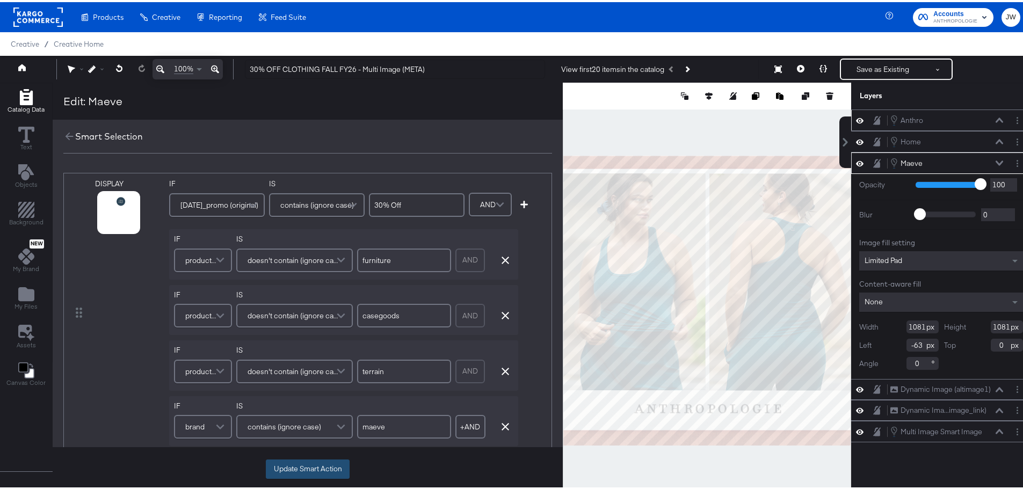
click at [304, 471] on button "Update Smart Action" at bounding box center [308, 467] width 84 height 19
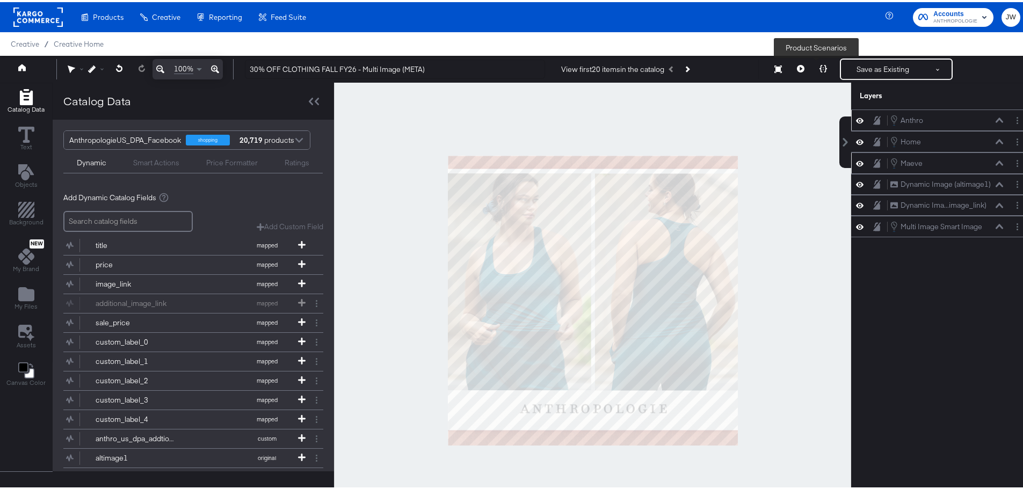
click at [822, 64] on button at bounding box center [823, 66] width 23 height 21
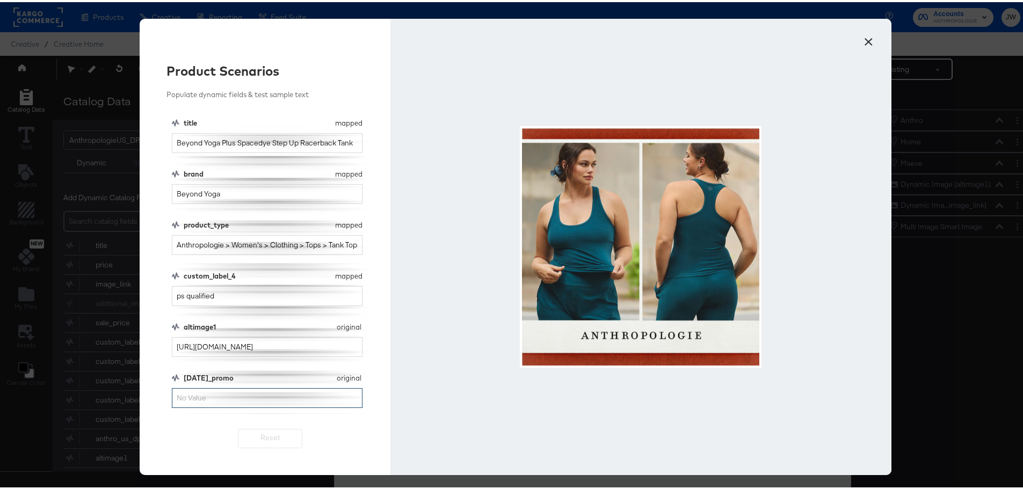
click at [206, 392] on input "[DATE]_promo" at bounding box center [267, 396] width 191 height 20
type input "30% Off"
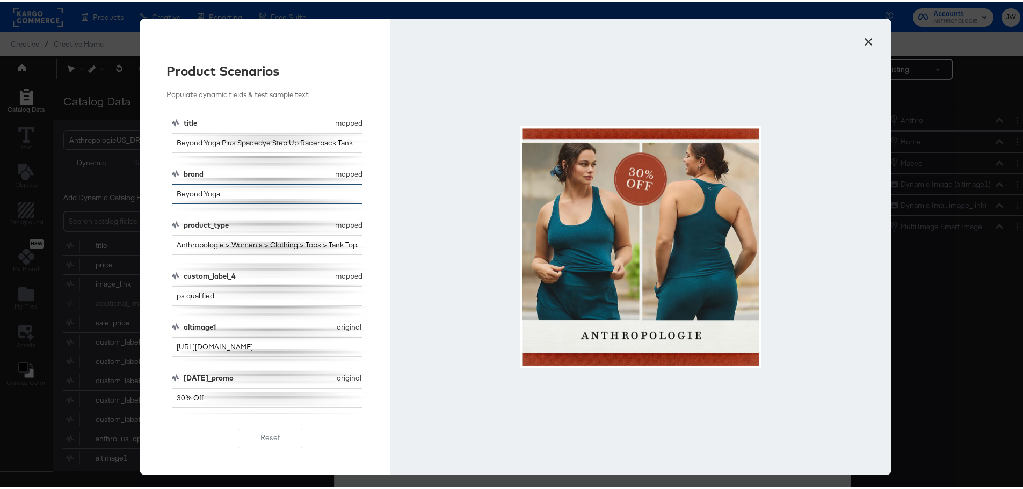
drag, startPoint x: 244, startPoint y: 197, endPoint x: 94, endPoint y: 197, distance: 150.4
click at [94, 197] on div "× Product Scenarios Populate dynamic fields & test sample text title mapped tit…" at bounding box center [515, 244] width 1031 height 489
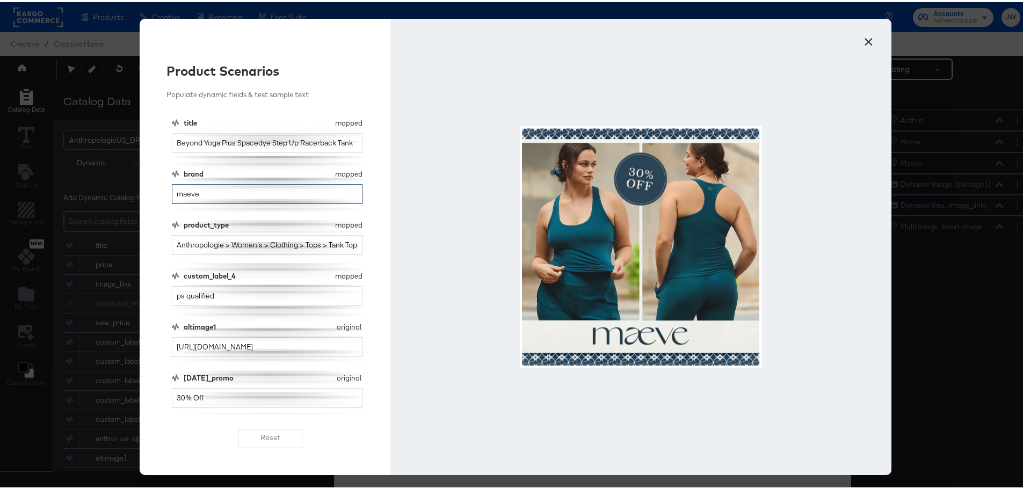
type input "maeve"
drag, startPoint x: 230, startPoint y: 295, endPoint x: 105, endPoint y: 295, distance: 125.7
click at [105, 295] on div "× Product Scenarios Populate dynamic fields & test sample text title mapped tit…" at bounding box center [515, 244] width 1031 height 489
type input "home"
drag, startPoint x: 211, startPoint y: 192, endPoint x: 127, endPoint y: 193, distance: 83.8
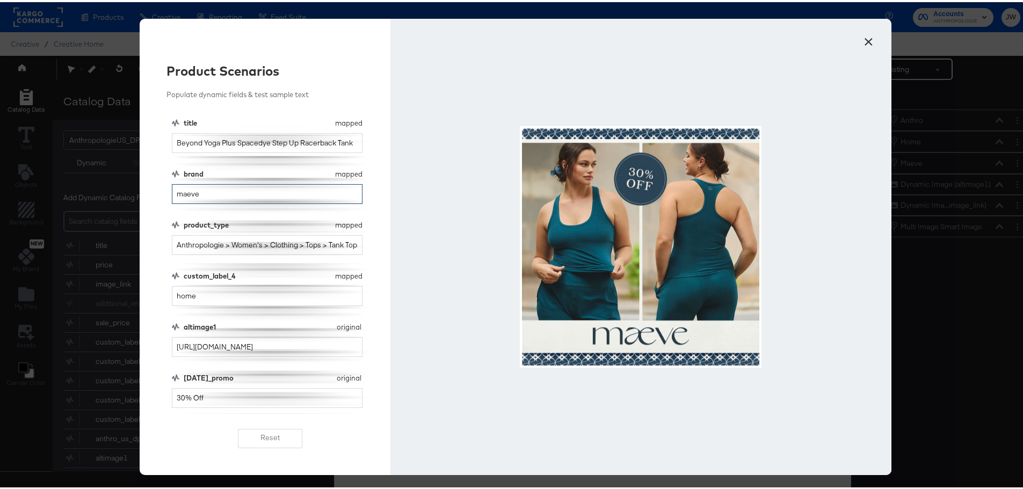
click at [127, 193] on div "× Product Scenarios Populate dynamic fields & test sample text title mapped tit…" at bounding box center [515, 244] width 1031 height 489
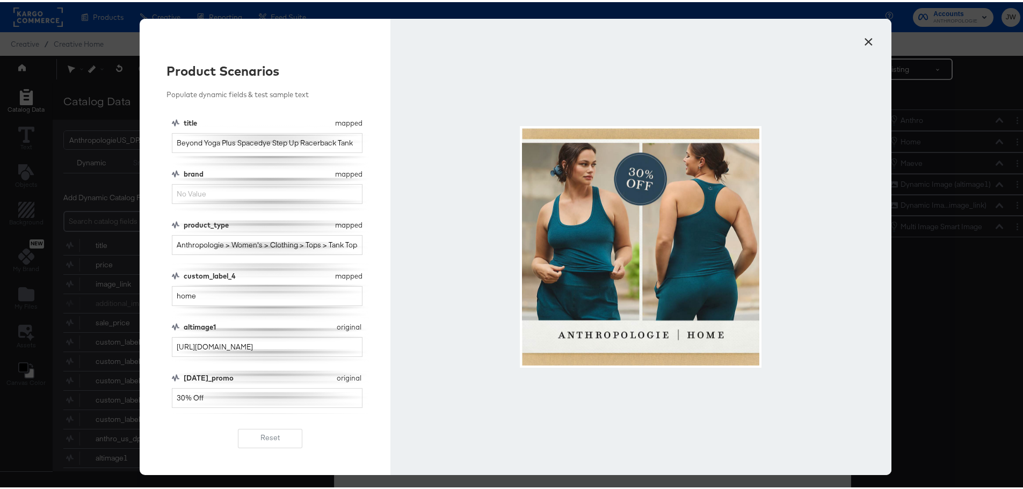
click at [865, 40] on button "×" at bounding box center [868, 36] width 19 height 19
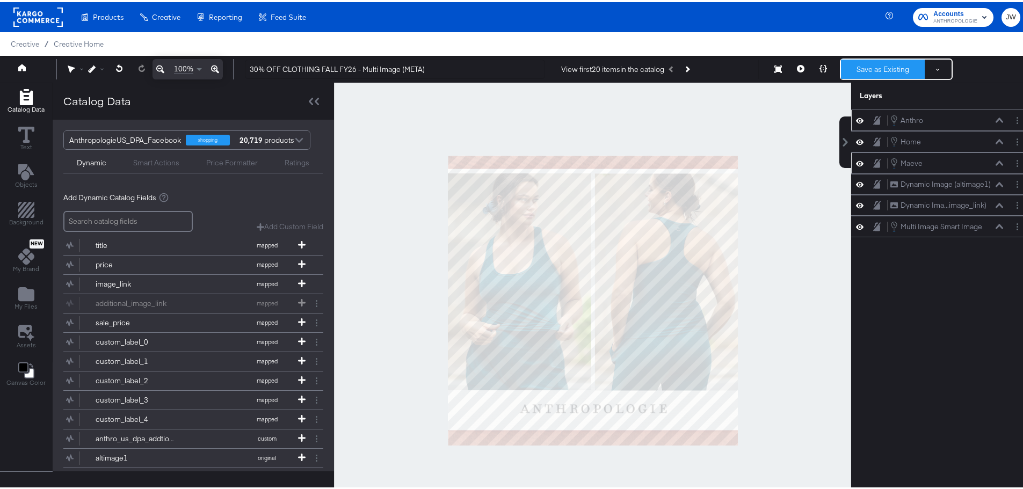
click at [866, 63] on button "Save as Existing" at bounding box center [883, 66] width 84 height 19
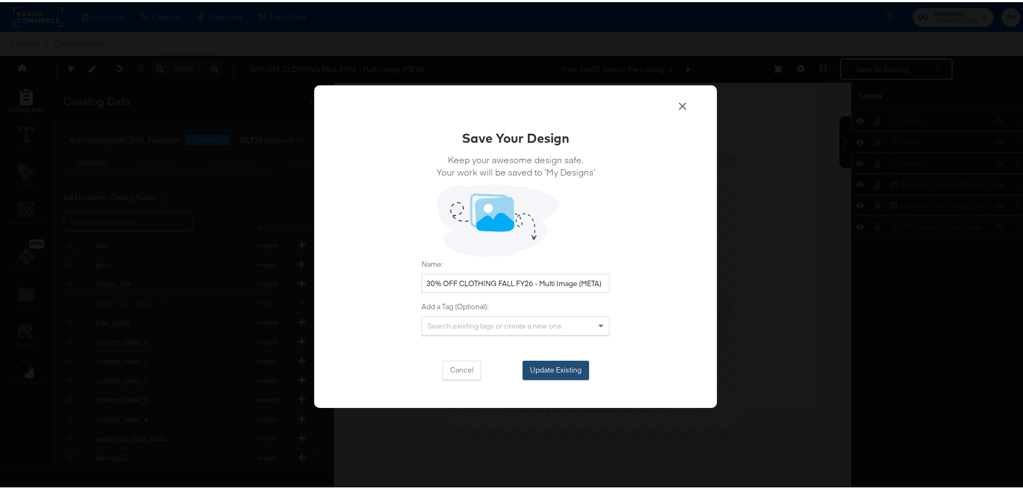
click at [570, 365] on button "Update Existing" at bounding box center [556, 368] width 67 height 19
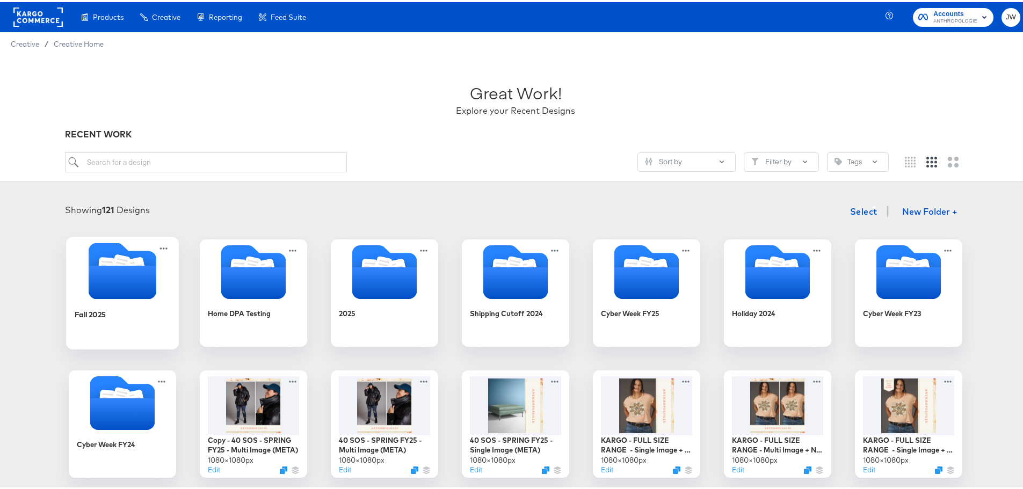
click at [112, 287] on icon "Folder" at bounding box center [123, 280] width 68 height 33
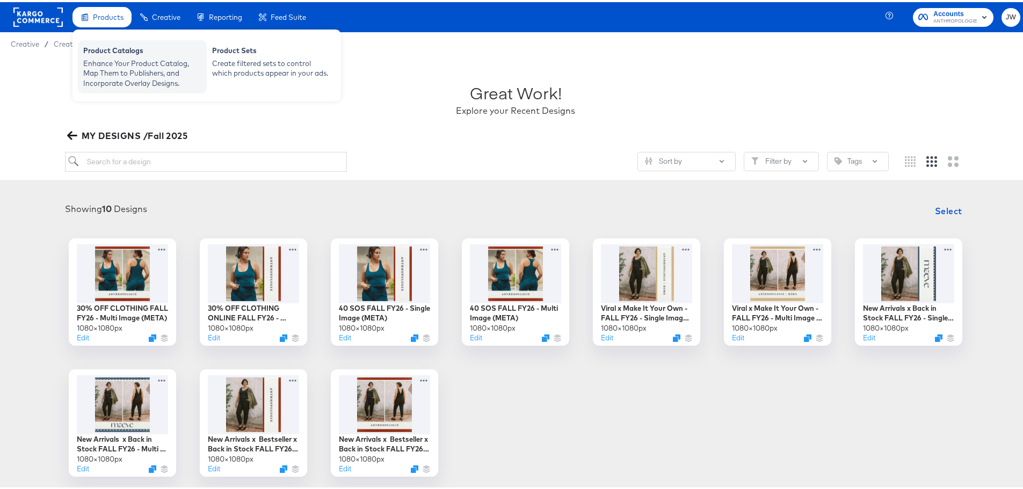
click at [130, 58] on div "Enhance Your Product Catalog, Map Them to Publishers, and Incorporate Overlay D…" at bounding box center [142, 71] width 118 height 30
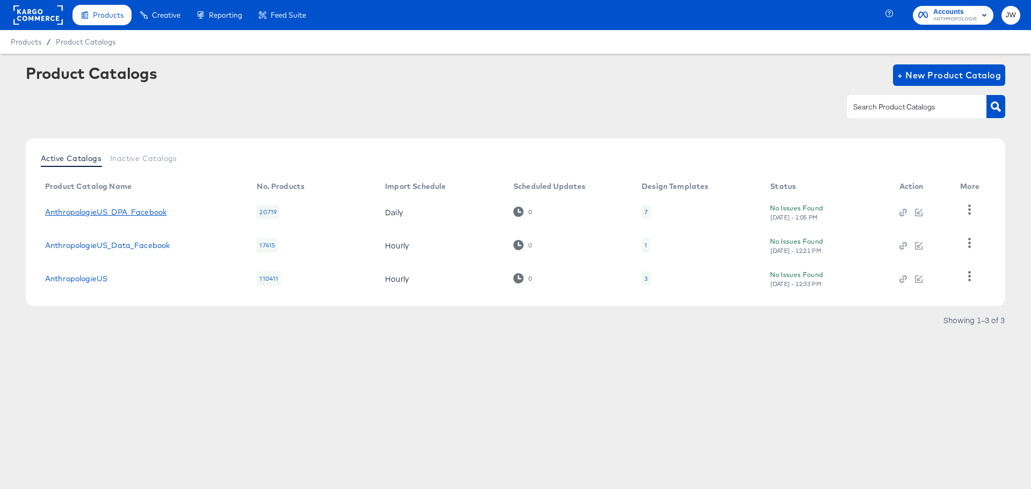
click at [90, 211] on link "AnthropologieUS_DPA_Facebook" at bounding box center [105, 212] width 121 height 9
